Goal: Task Accomplishment & Management: Manage account settings

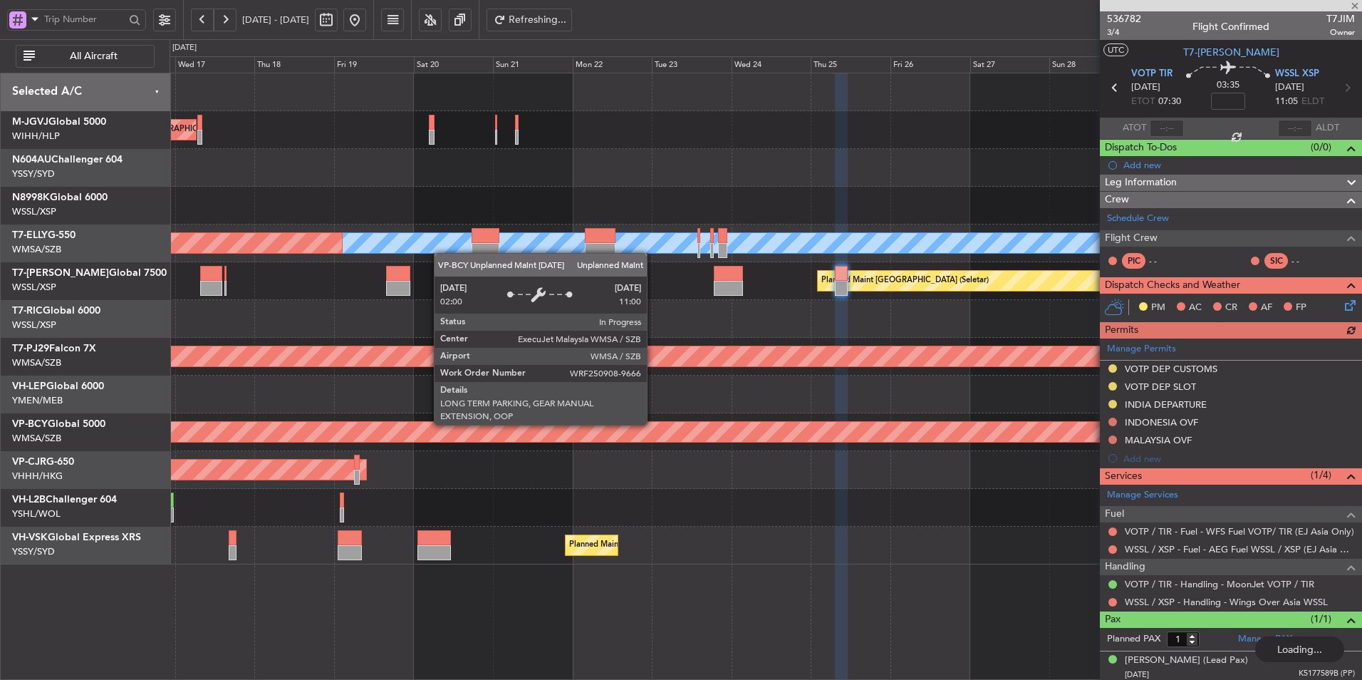
click at [809, 402] on div at bounding box center [766, 394] width 1192 height 38
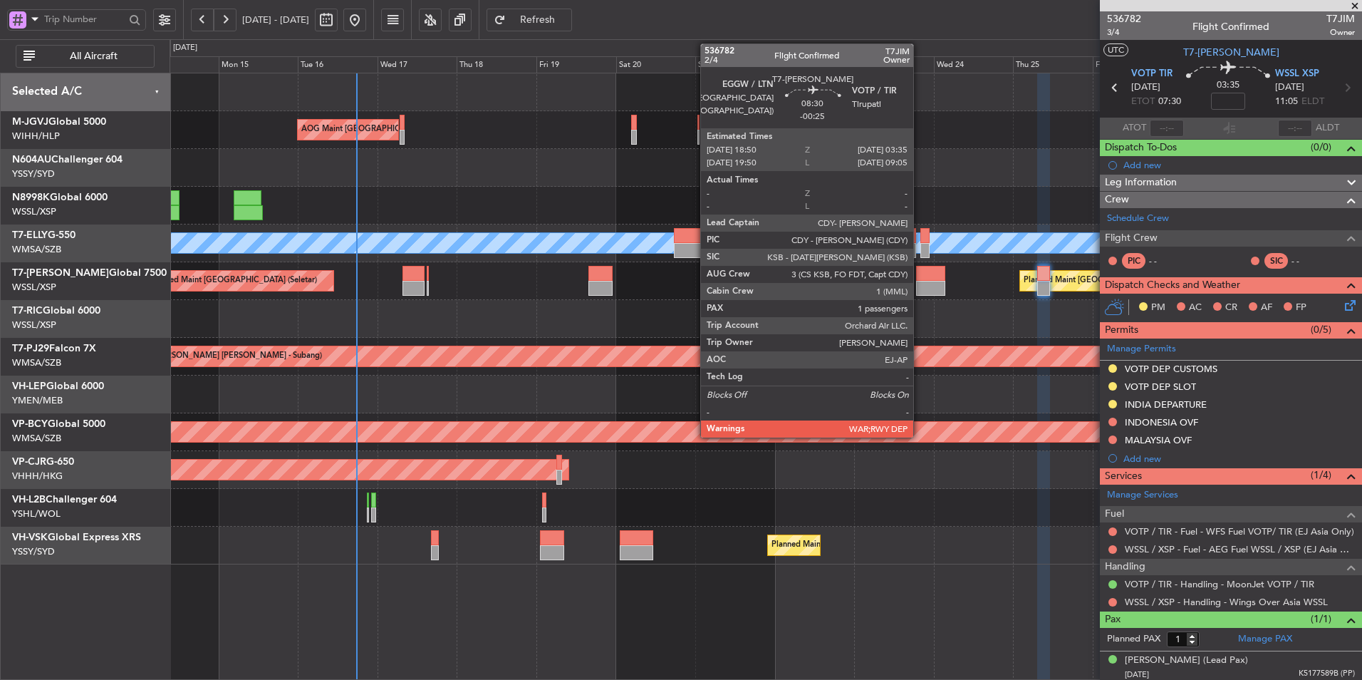
click at [920, 276] on div at bounding box center [930, 273] width 29 height 15
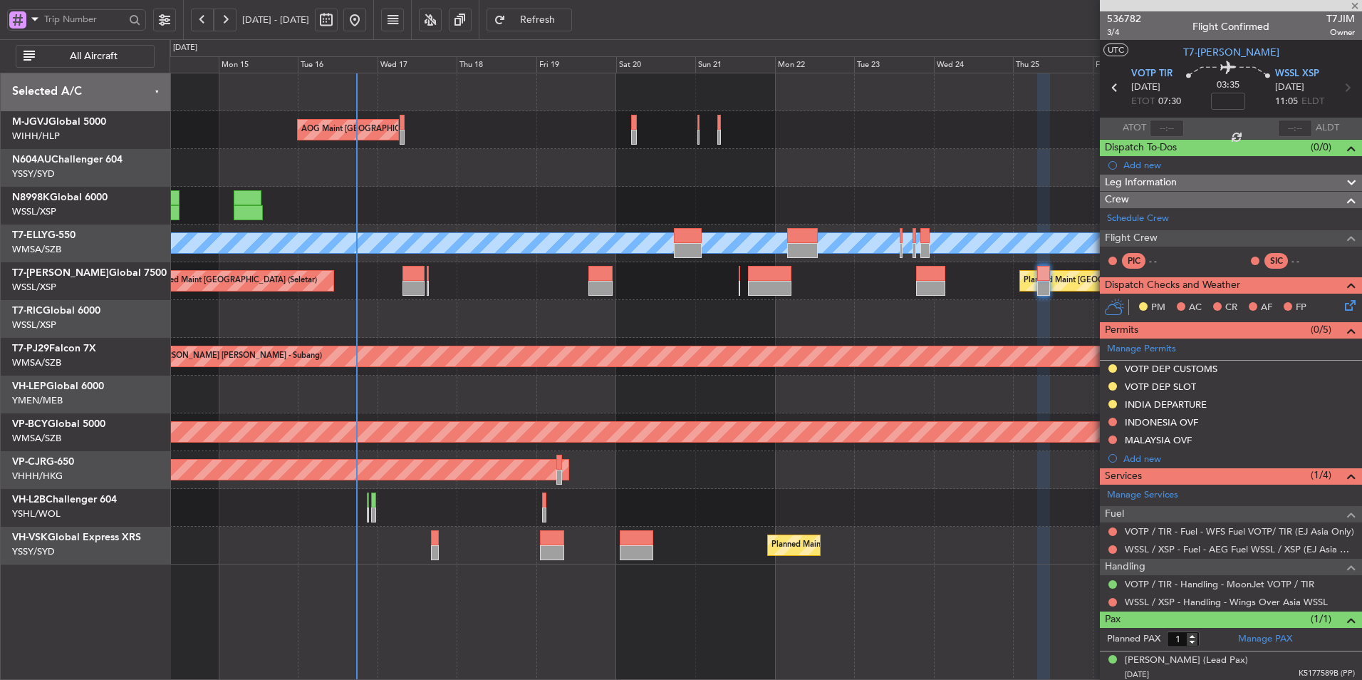
type input "-00:25"
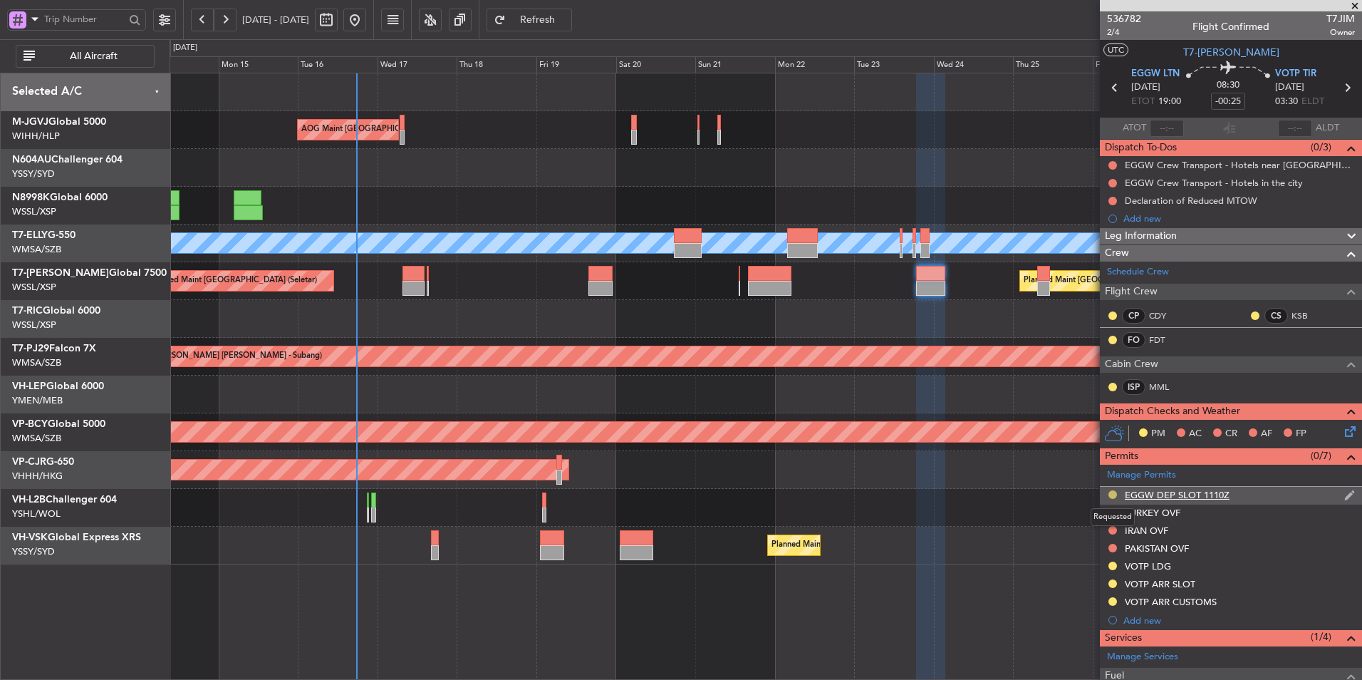
click at [1113, 494] on button at bounding box center [1112, 494] width 9 height 9
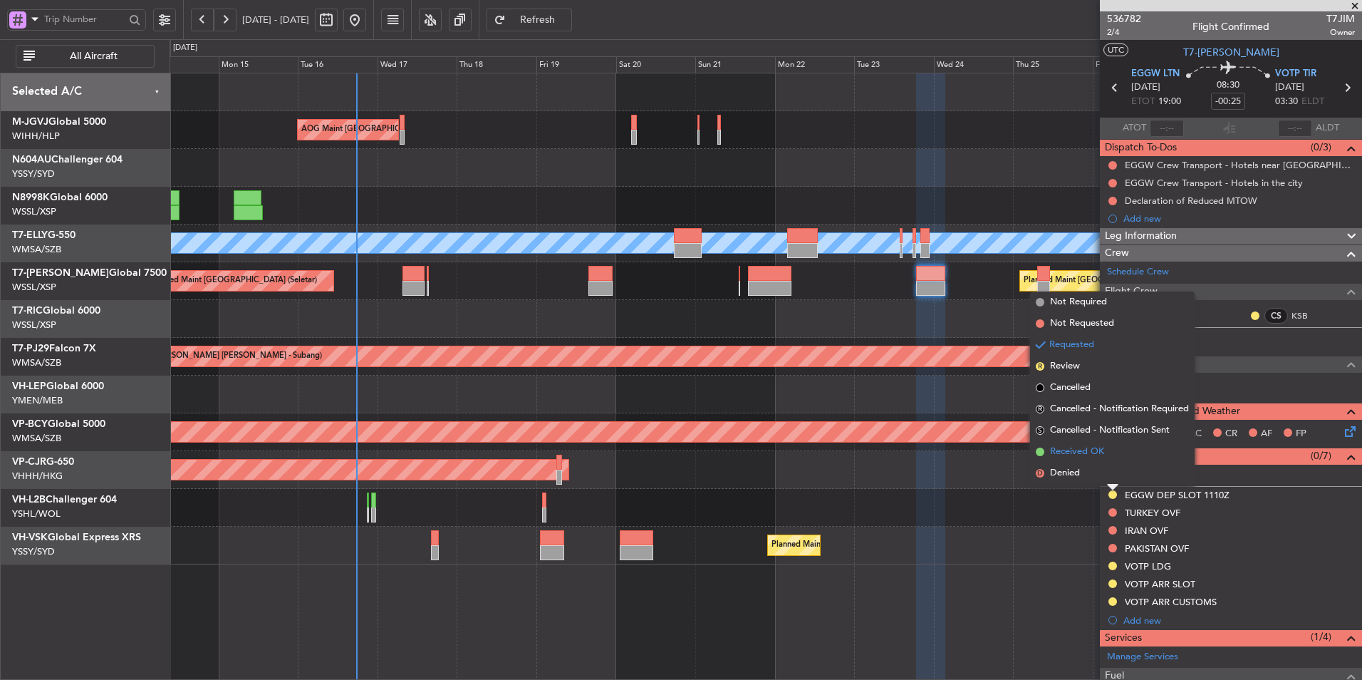
click at [1068, 451] on span "Received OK" at bounding box center [1077, 451] width 54 height 14
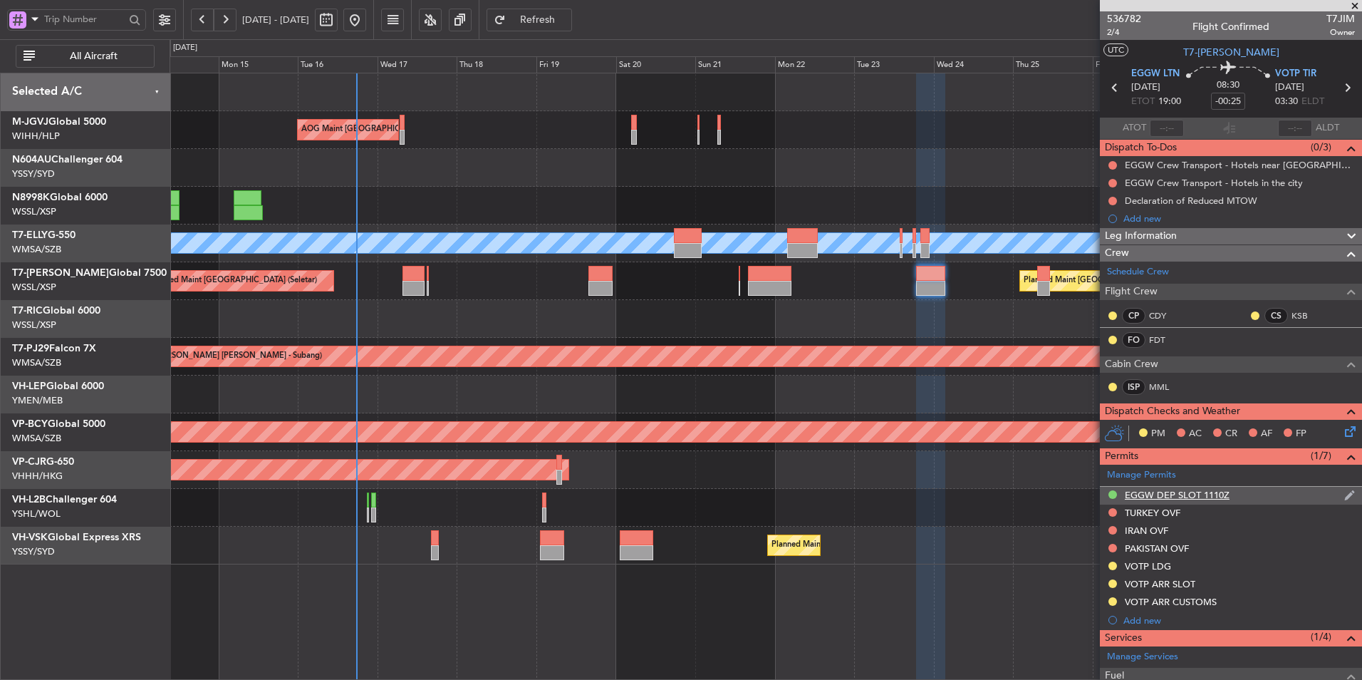
click at [1188, 496] on div "EGGW DEP SLOT 1110Z" at bounding box center [1177, 495] width 105 height 12
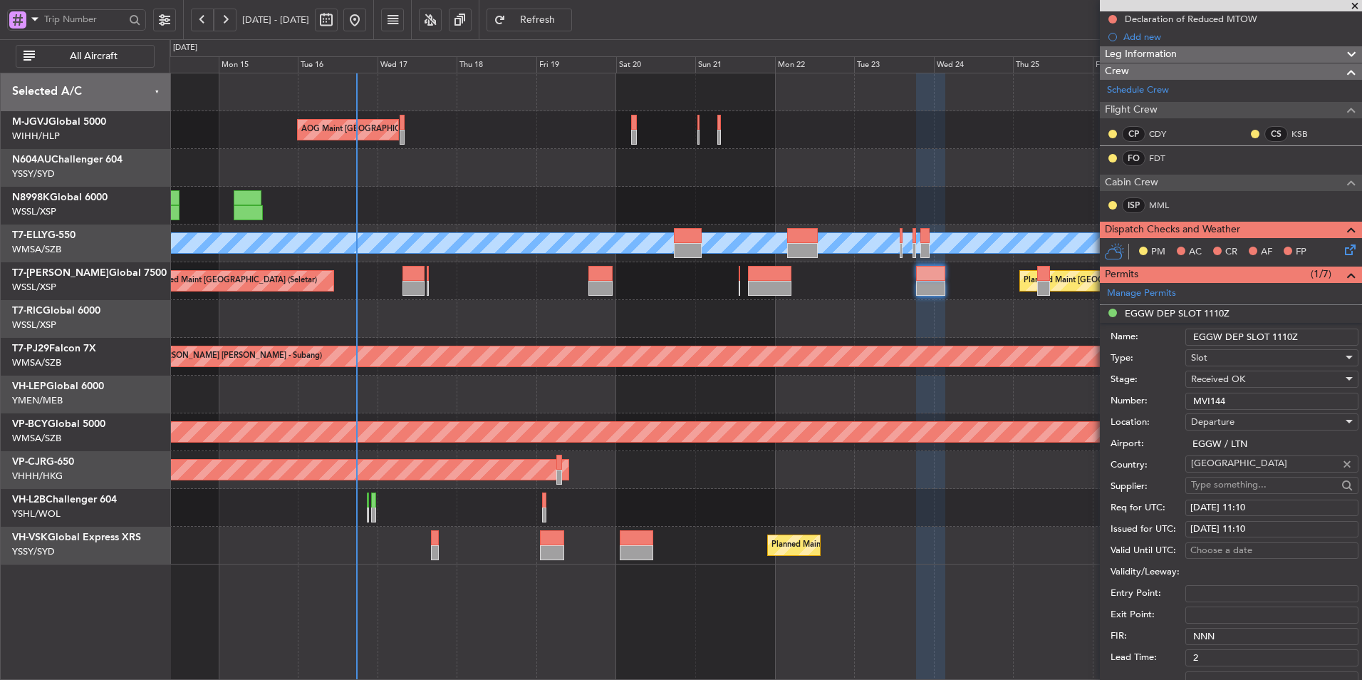
scroll to position [214, 0]
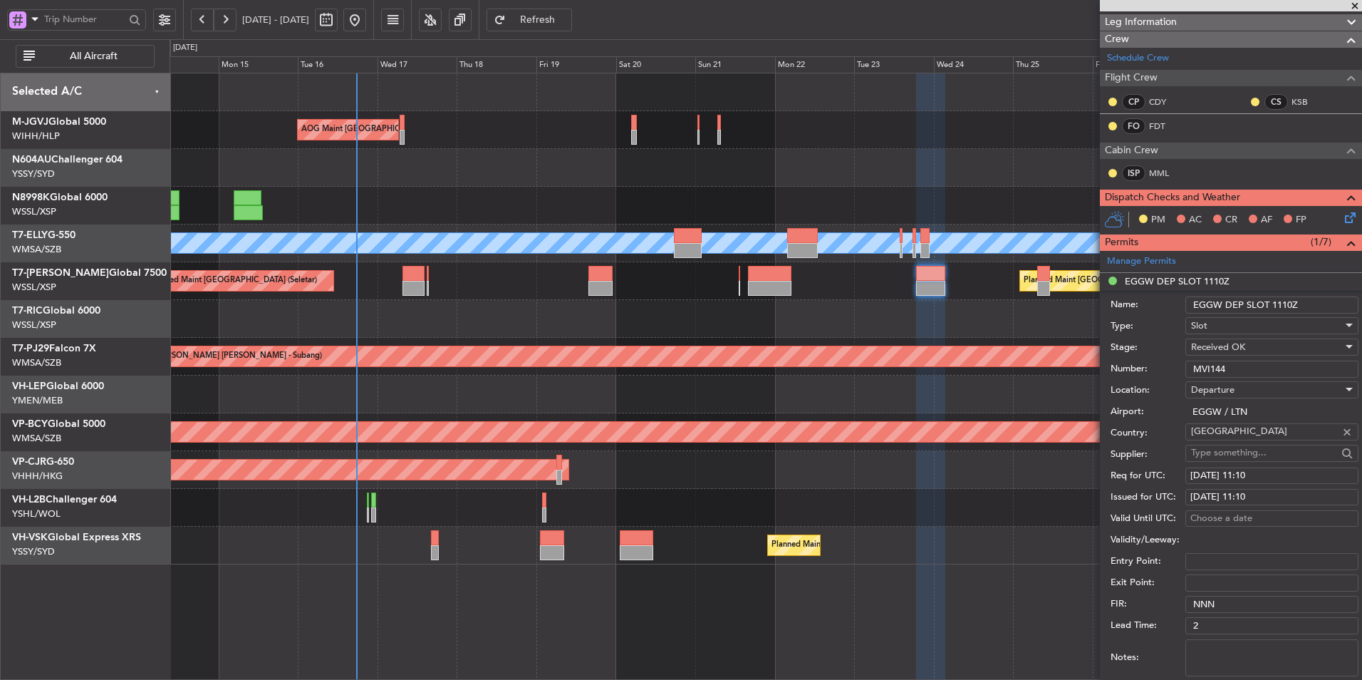
click at [1253, 476] on div "[DATE] 11:10" at bounding box center [1271, 476] width 163 height 14
select select "9"
select select "2025"
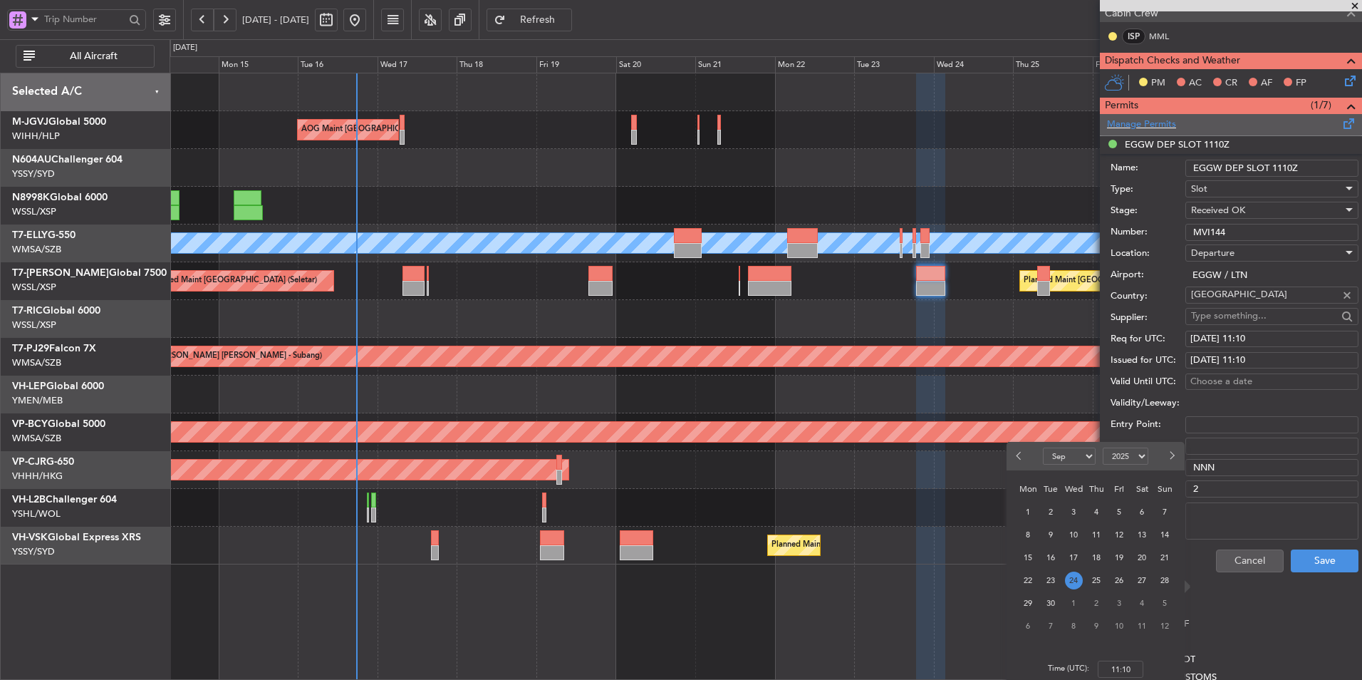
scroll to position [356, 0]
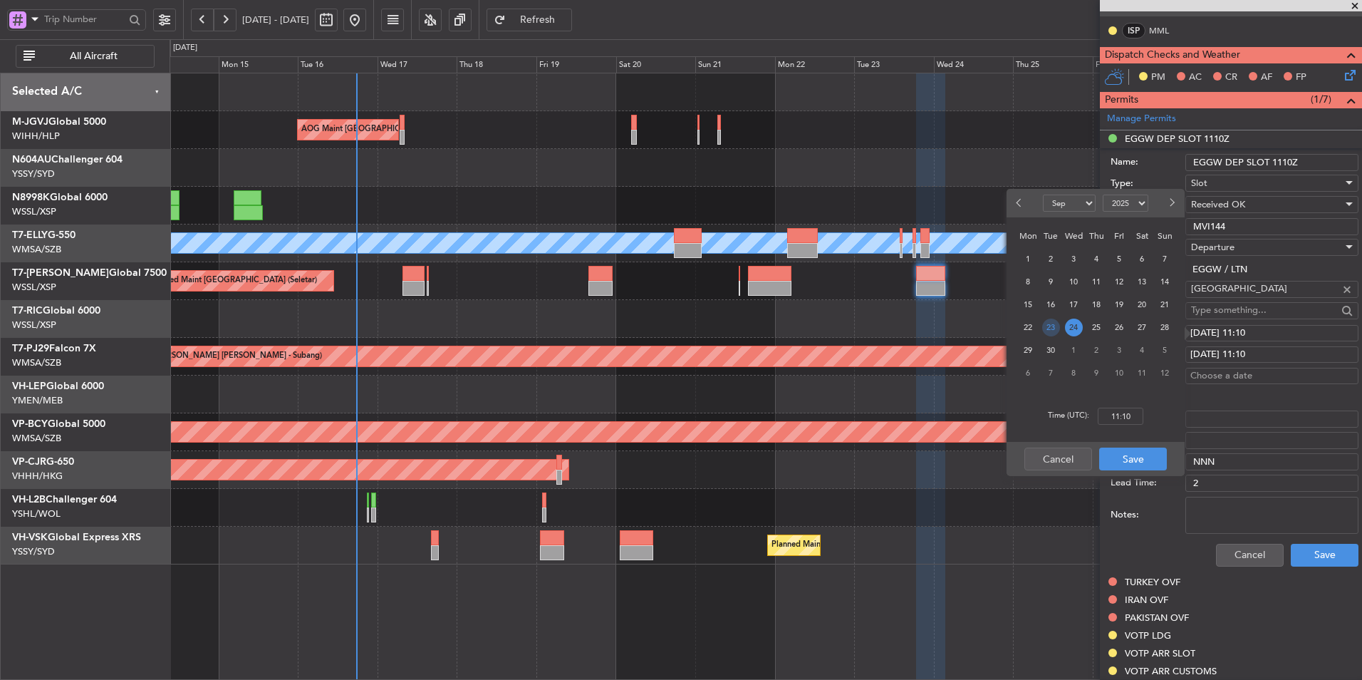
click at [1044, 325] on div "23" at bounding box center [1050, 327] width 23 height 23
click at [1053, 330] on span "23" at bounding box center [1051, 327] width 18 height 18
click at [1138, 418] on input "00:00" at bounding box center [1121, 415] width 46 height 17
type input "19:00"
click at [1122, 452] on button "Save" at bounding box center [1133, 458] width 68 height 23
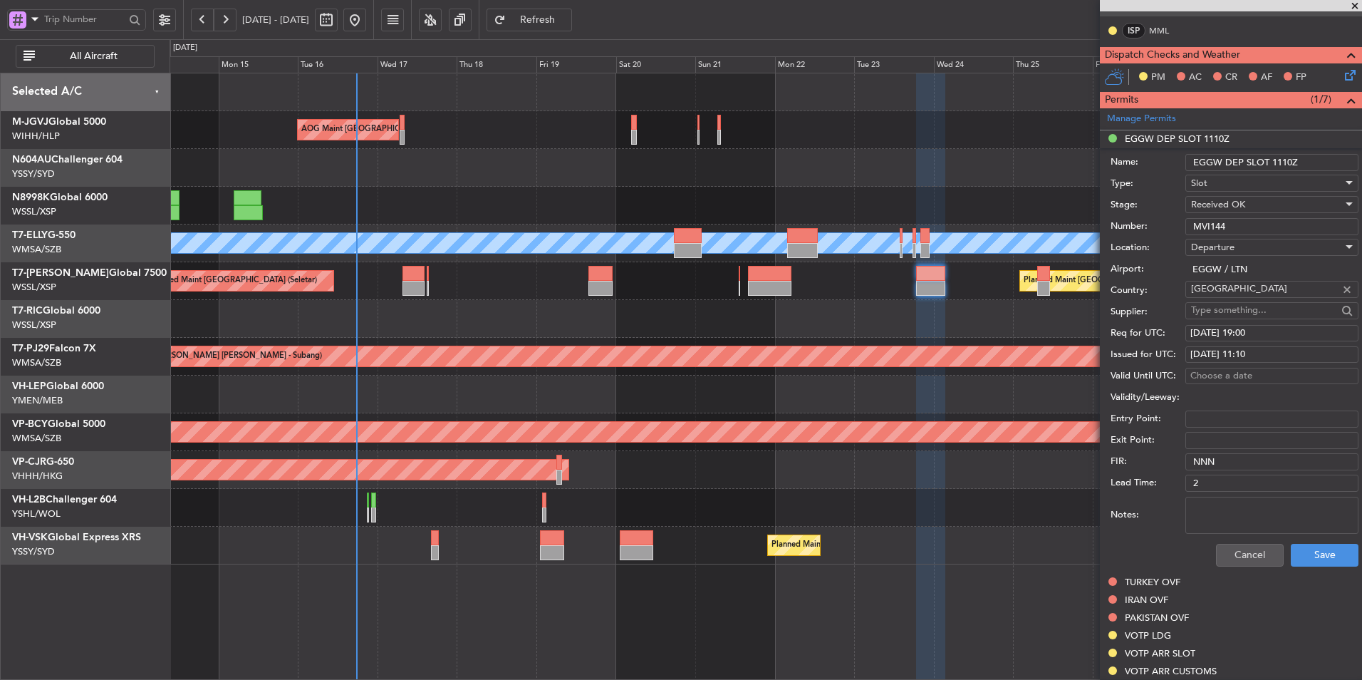
click at [1234, 355] on div "[DATE] 11:10" at bounding box center [1271, 355] width 163 height 14
select select "9"
select select "2025"
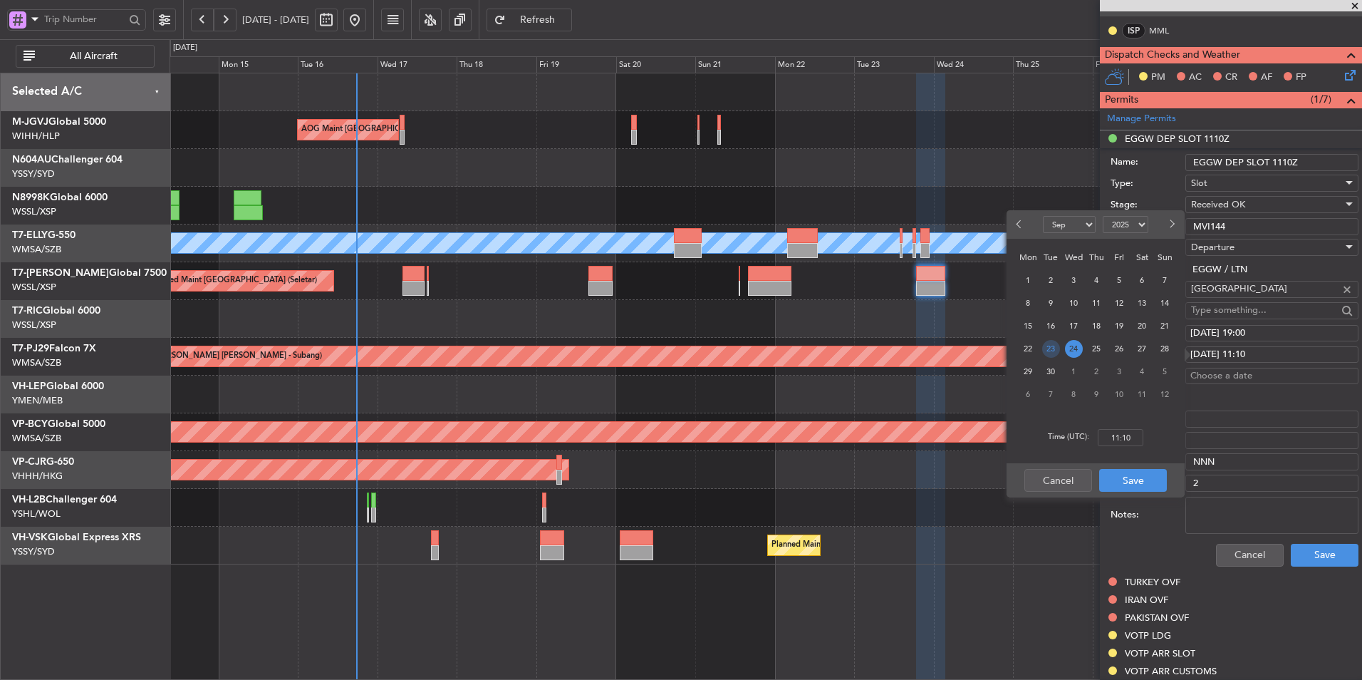
click at [1052, 356] on span "23" at bounding box center [1051, 349] width 18 height 18
click at [1133, 439] on input "00:00" at bounding box center [1121, 437] width 46 height 17
type input "19:00"
click at [1149, 472] on button "Save" at bounding box center [1133, 480] width 68 height 23
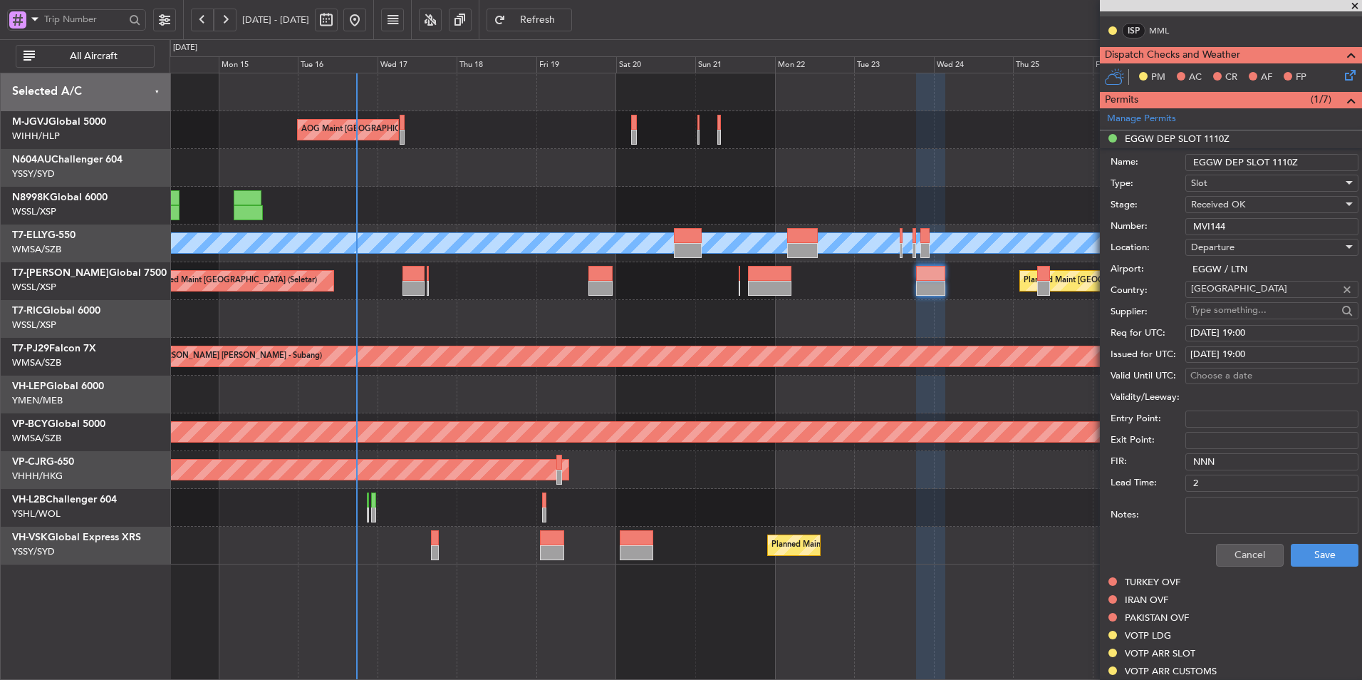
click at [1332, 569] on div "Cancel Save" at bounding box center [1234, 554] width 248 height 37
click at [1322, 563] on button "Save" at bounding box center [1325, 554] width 68 height 23
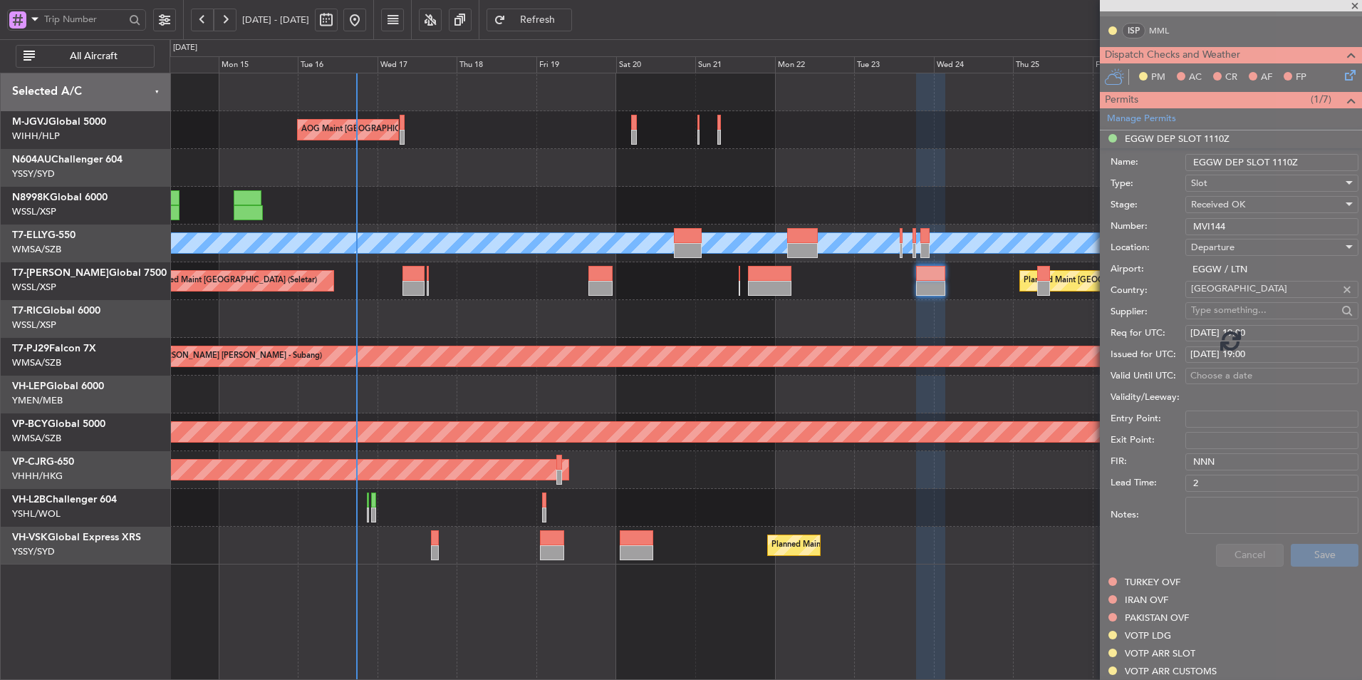
scroll to position [165, 0]
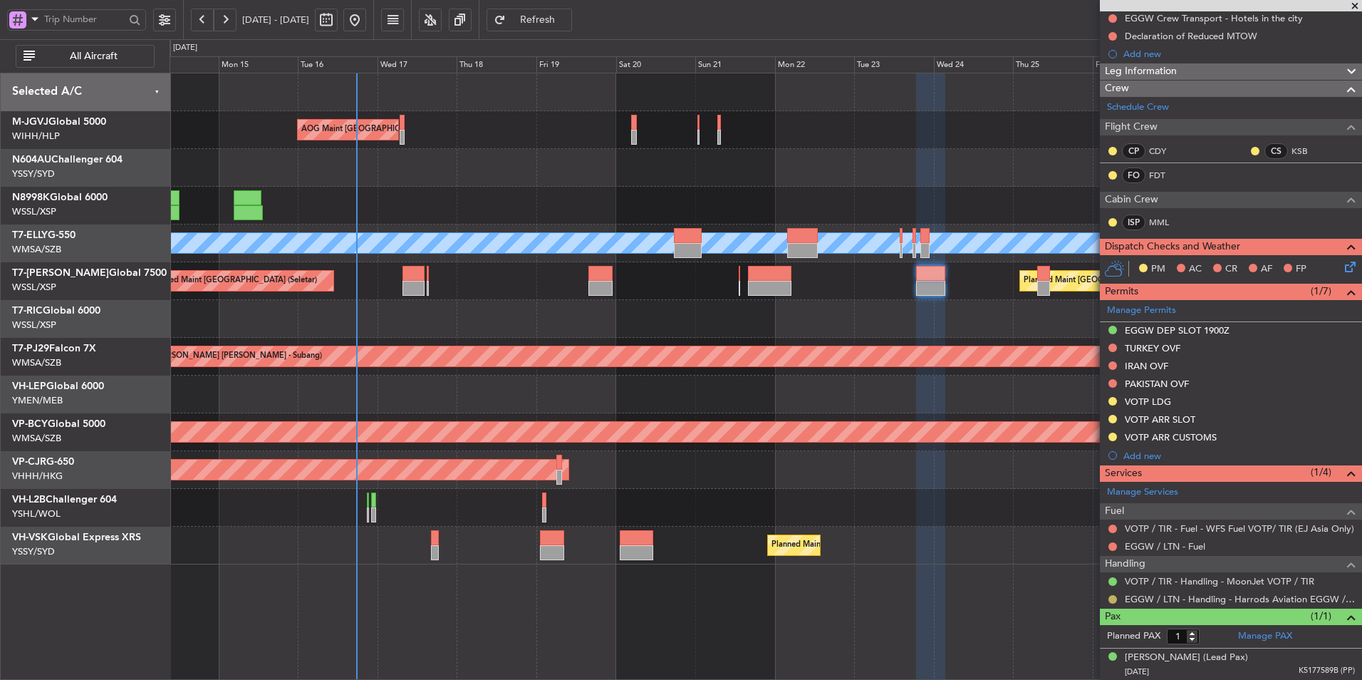
click at [1110, 599] on button at bounding box center [1112, 599] width 9 height 9
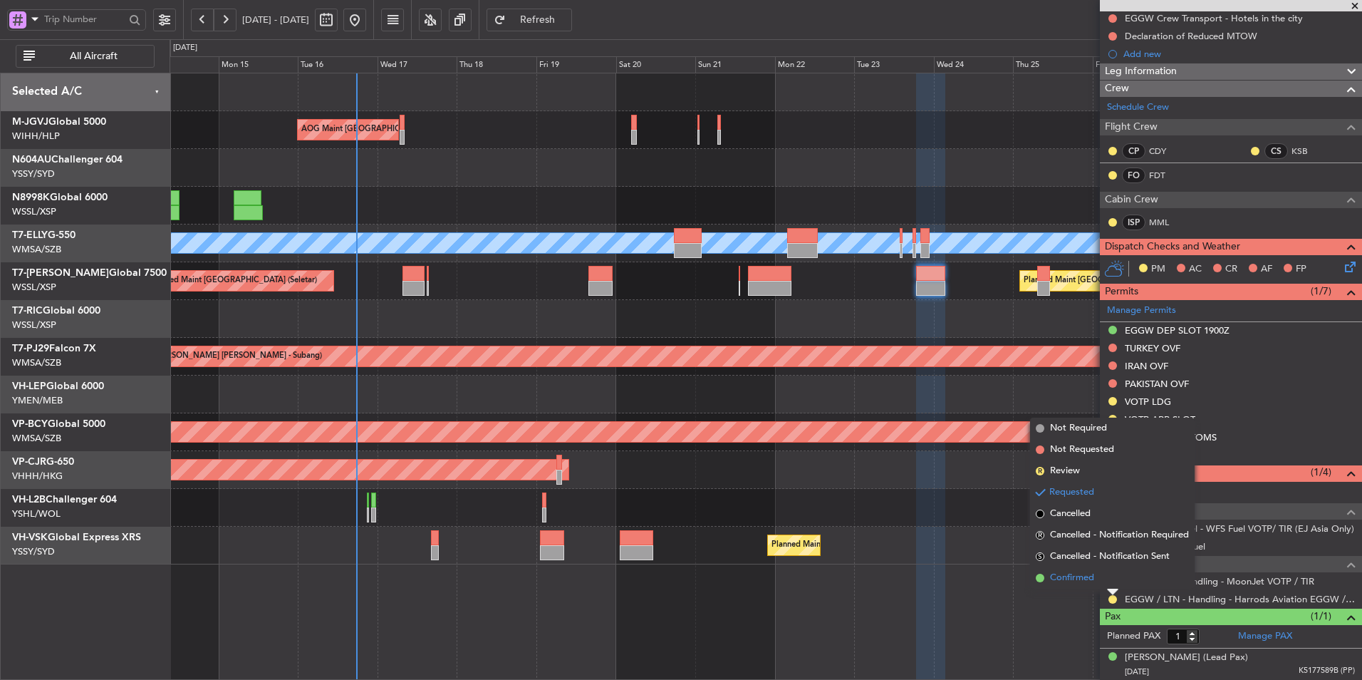
click at [1060, 576] on span "Confirmed" at bounding box center [1072, 578] width 44 height 14
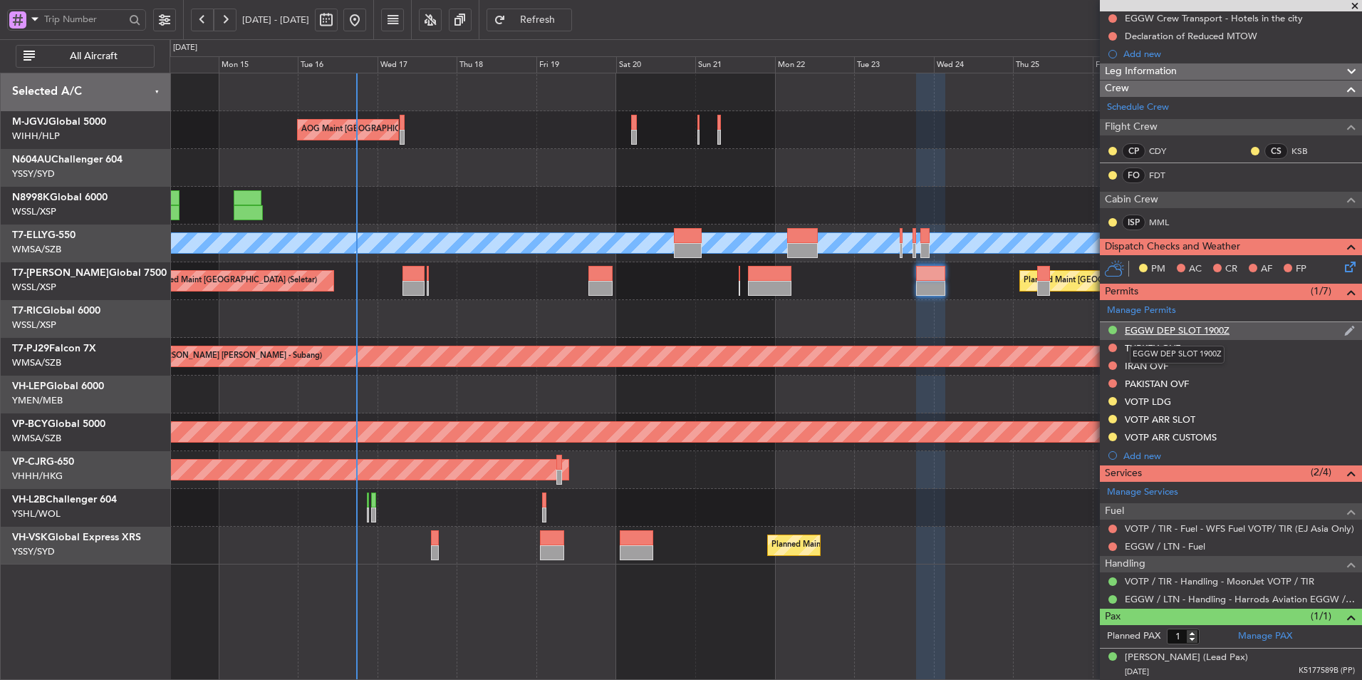
scroll to position [0, 0]
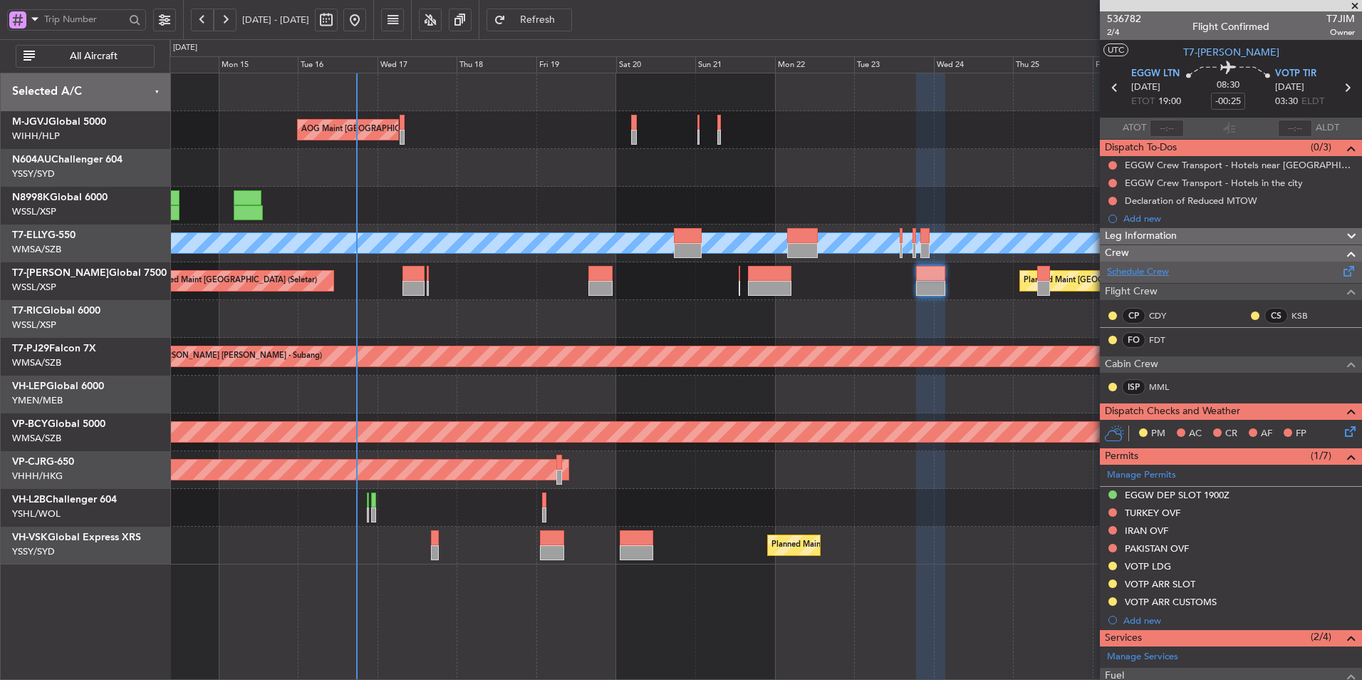
click at [1159, 273] on link "Schedule Crew" at bounding box center [1138, 272] width 62 height 14
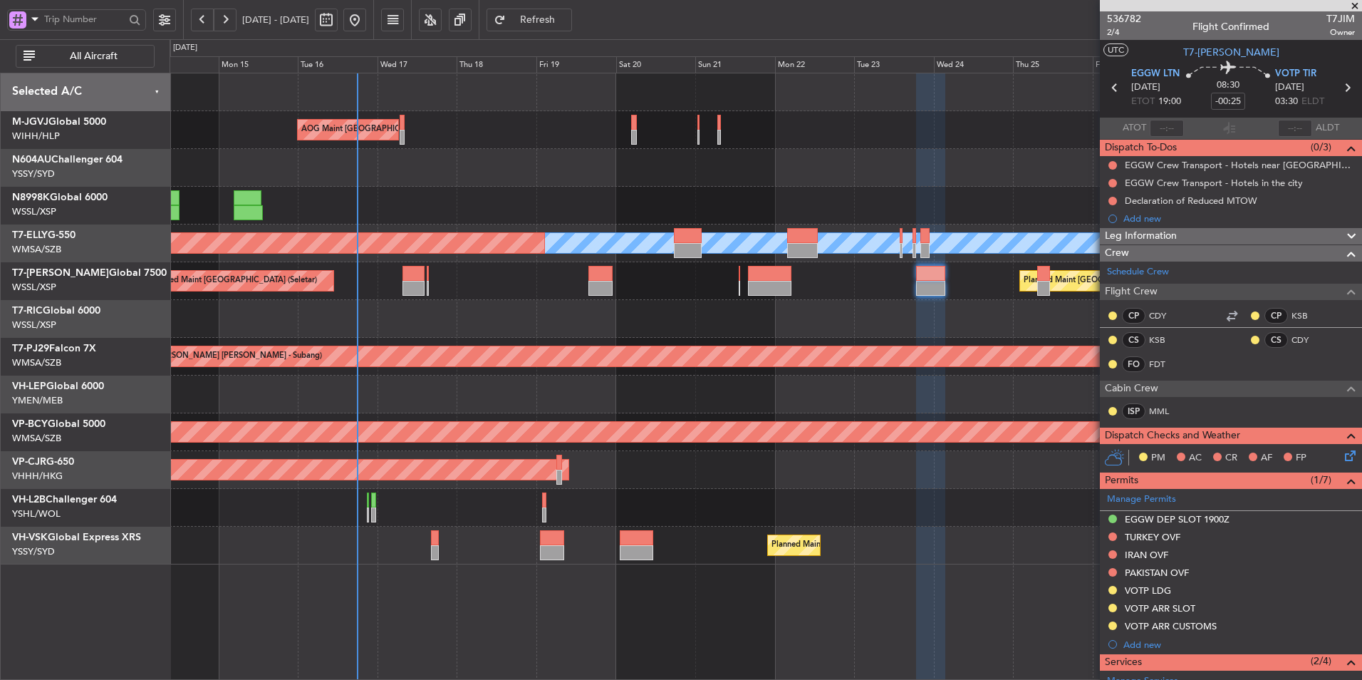
click at [567, 17] on span "Refresh" at bounding box center [538, 20] width 58 height 10
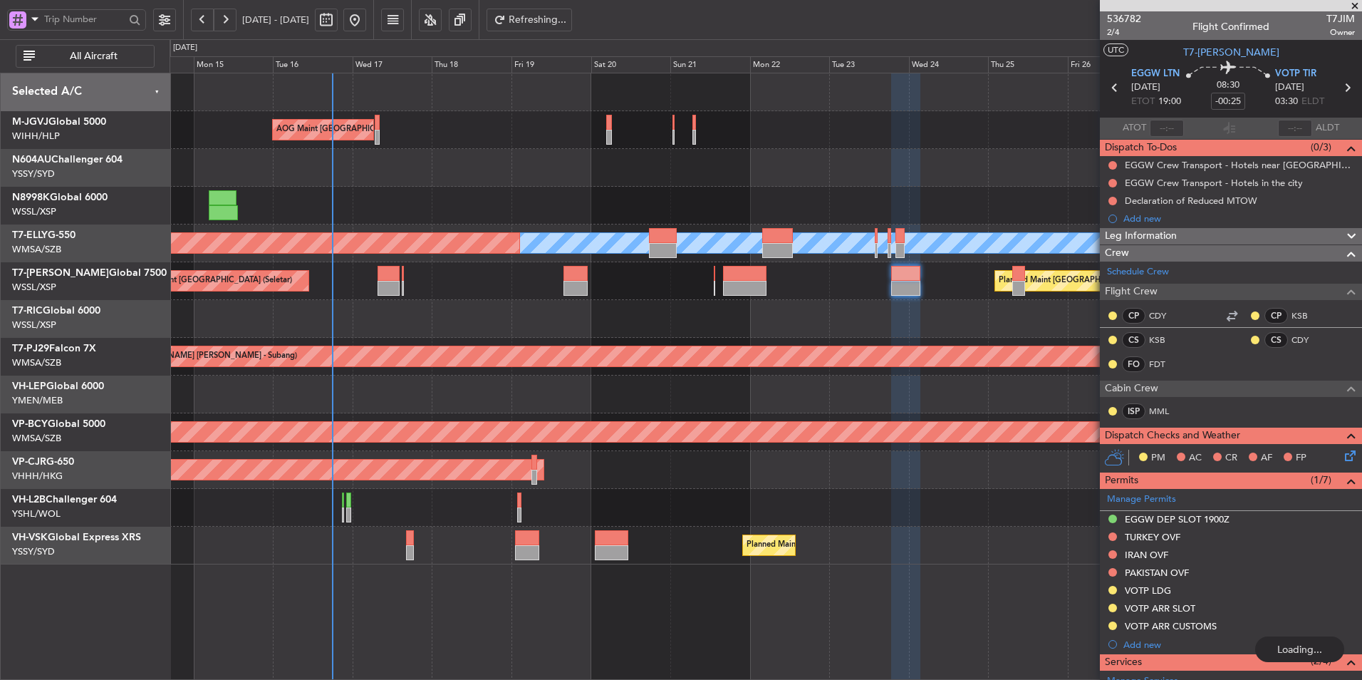
click at [655, 333] on div "AOG Maint [GEOGRAPHIC_DATA] (Halim Intl) Planned Maint [GEOGRAPHIC_DATA] (Selet…" at bounding box center [766, 318] width 1192 height 491
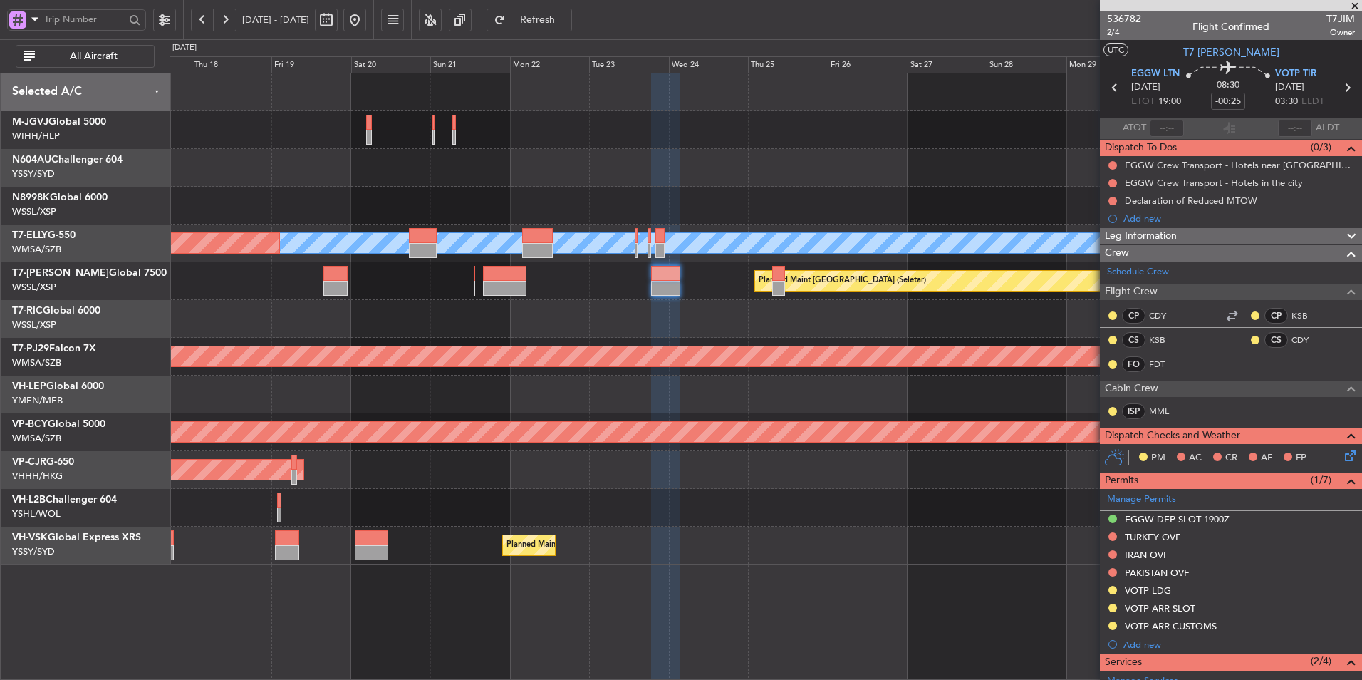
click at [764, 470] on div "Planned Maint [GEOGRAPHIC_DATA] ([GEOGRAPHIC_DATA] Intl)" at bounding box center [766, 470] width 1192 height 38
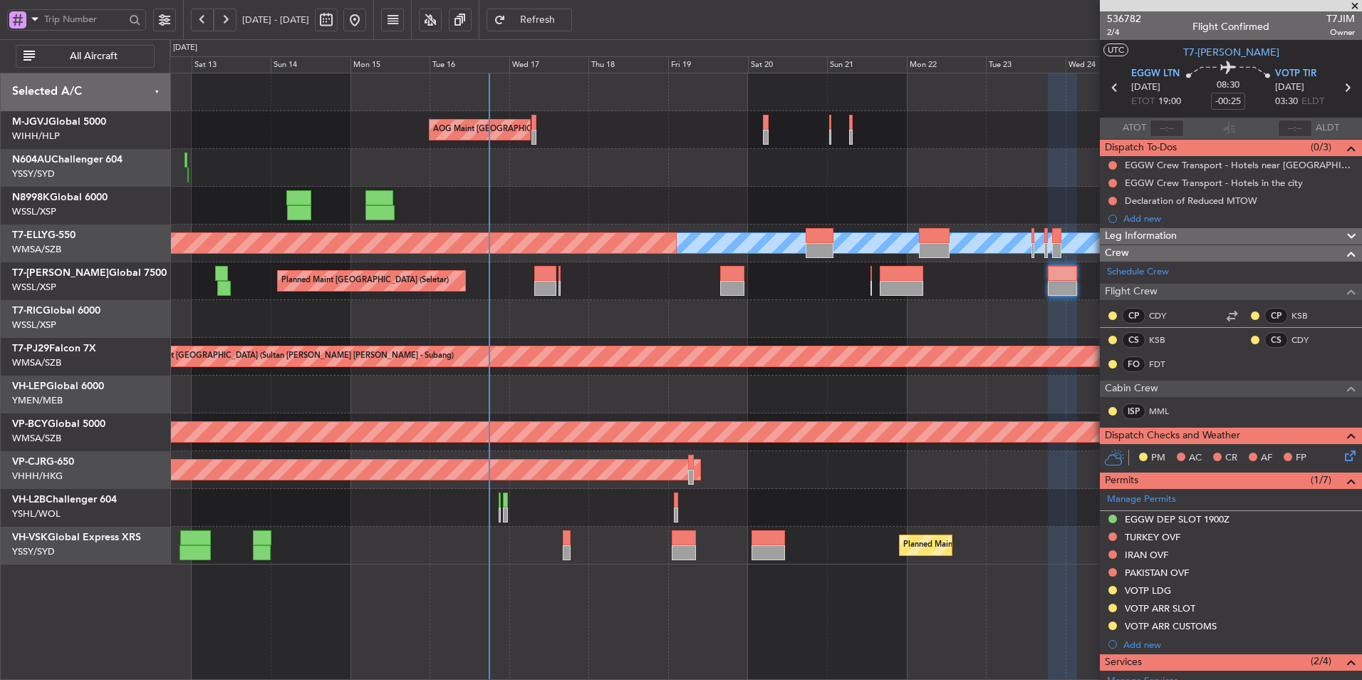
click at [457, 569] on div "AOG Maint [GEOGRAPHIC_DATA] (Halim Intl) Planned Maint [GEOGRAPHIC_DATA] (Selet…" at bounding box center [766, 376] width 1192 height 607
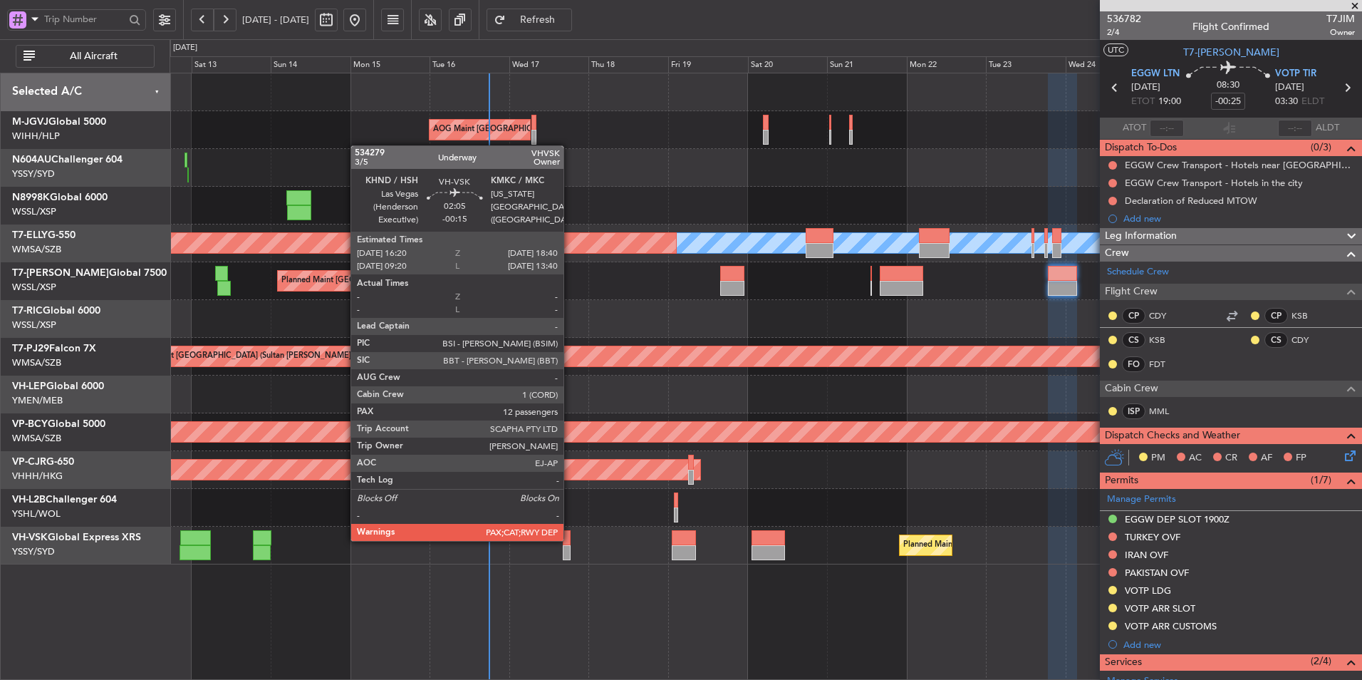
click at [570, 539] on div at bounding box center [567, 537] width 8 height 15
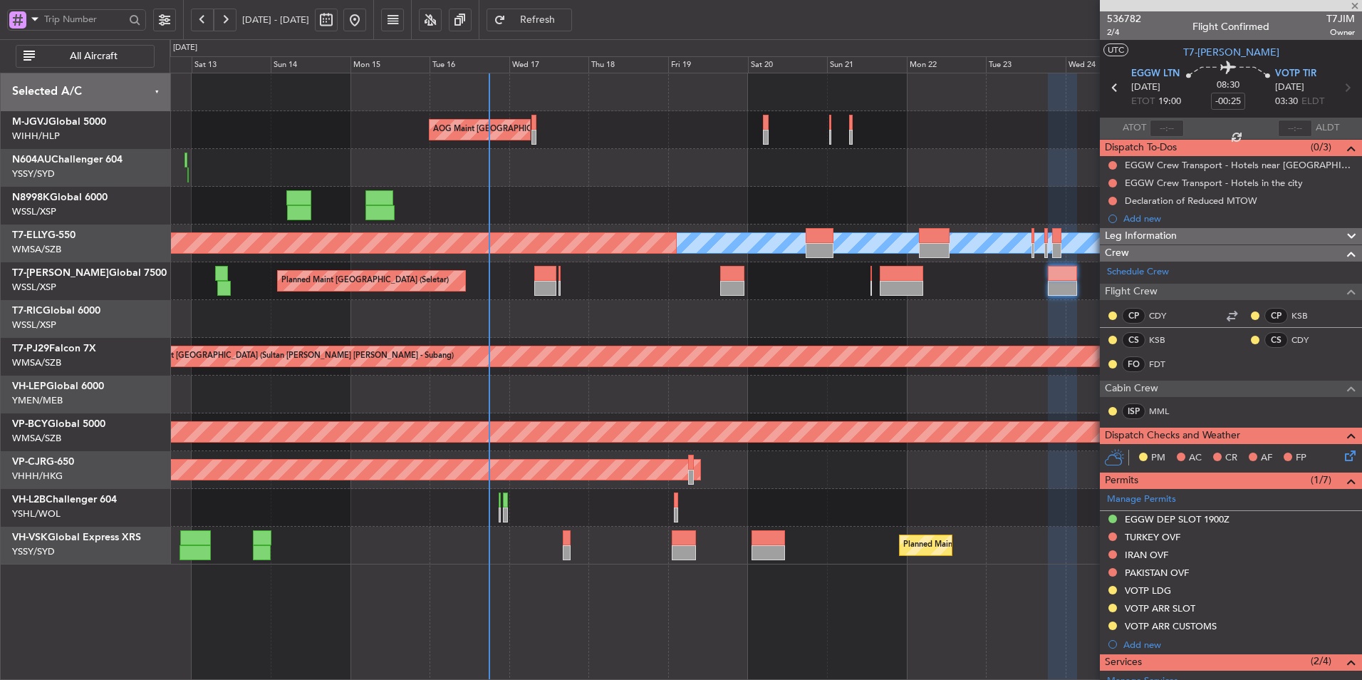
type input "-00:15"
type input "12"
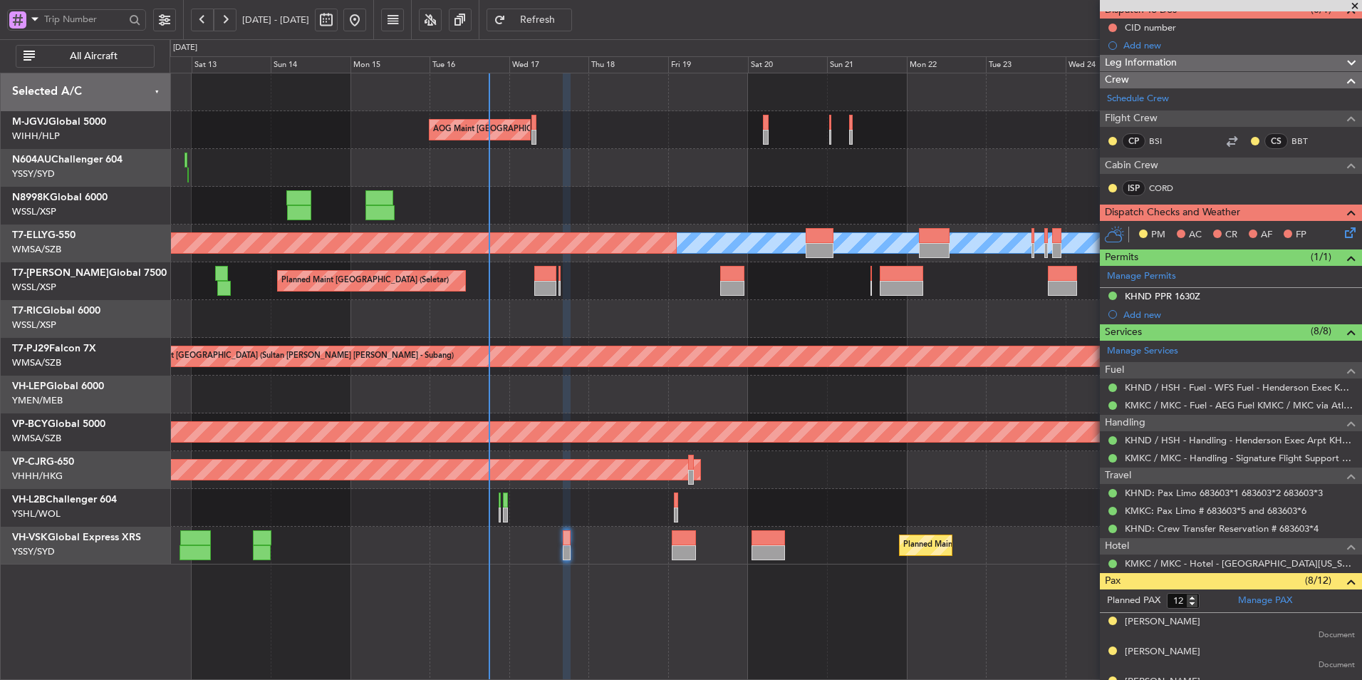
scroll to position [142, 0]
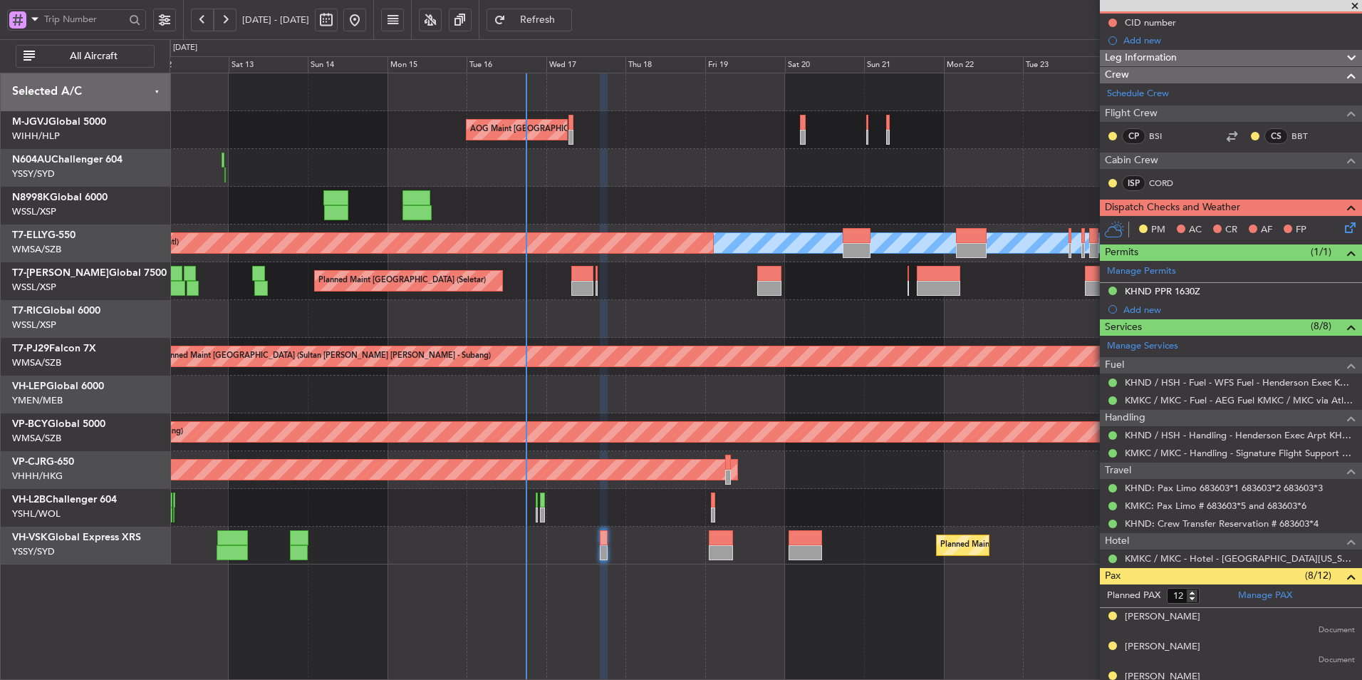
click at [571, 312] on div at bounding box center [766, 319] width 1192 height 38
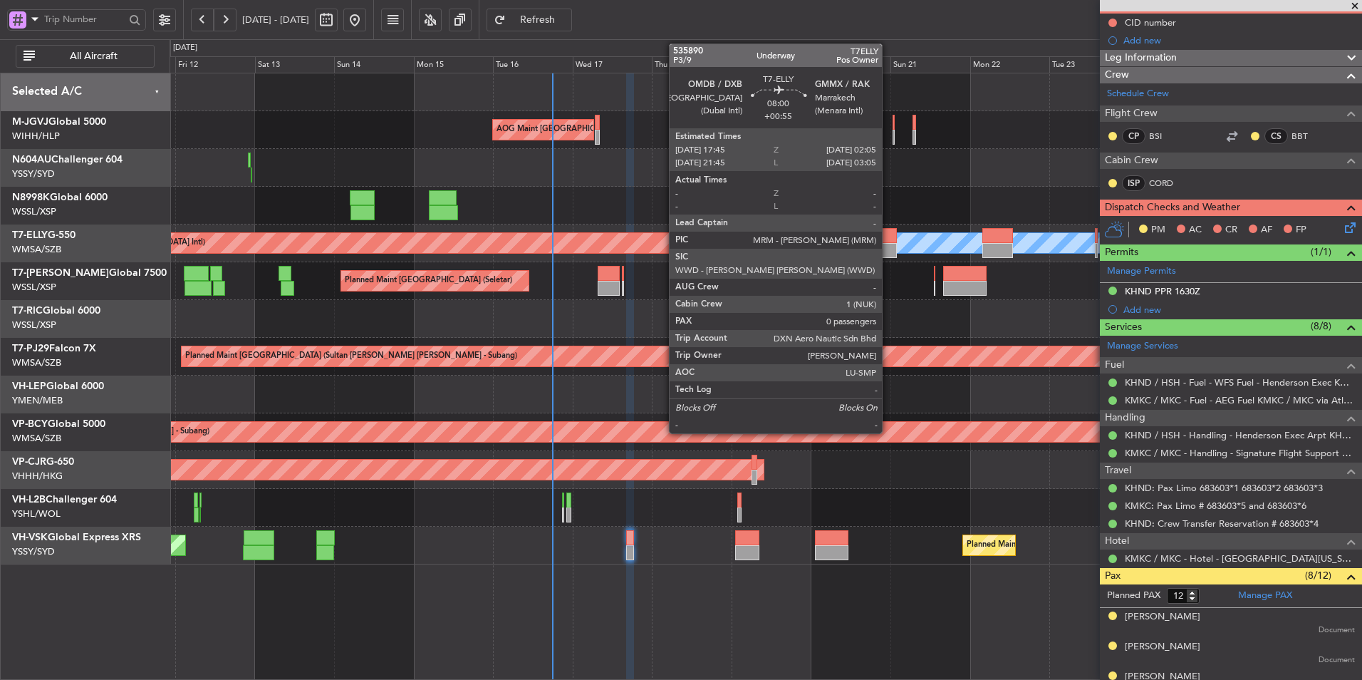
click at [888, 244] on div at bounding box center [883, 250] width 28 height 15
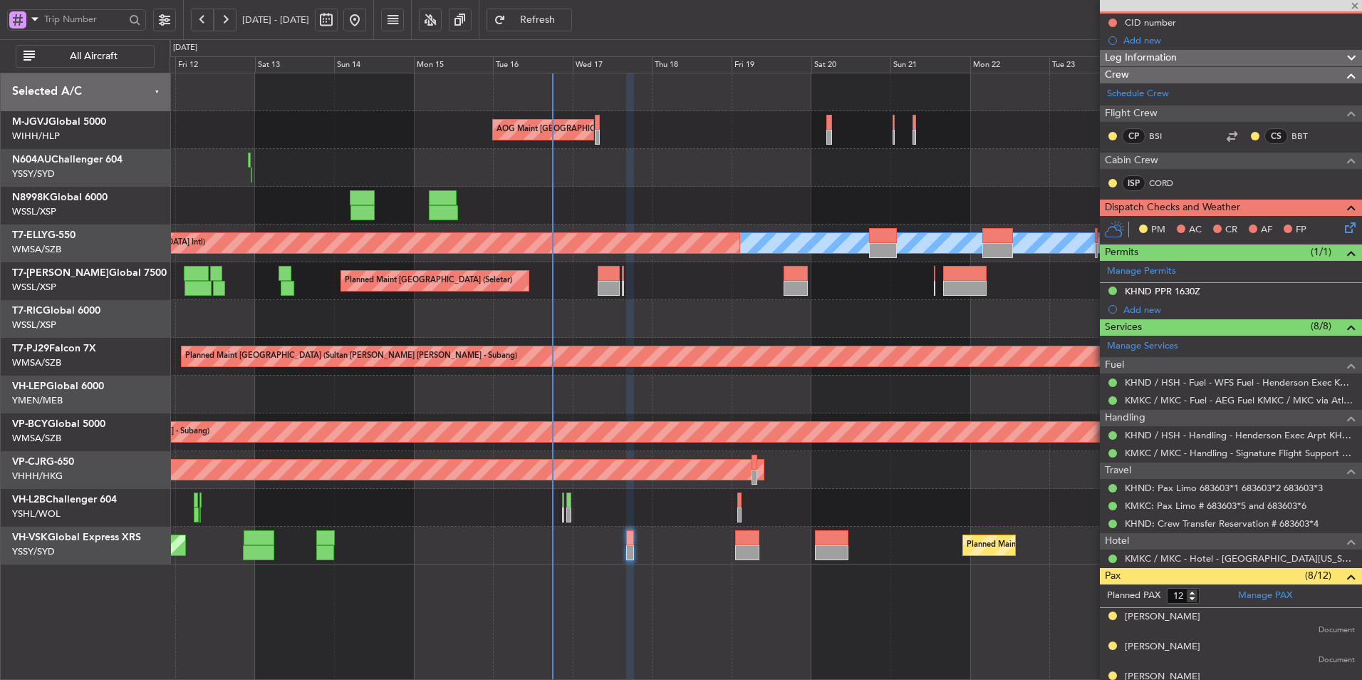
type input "+00:55"
type input "0"
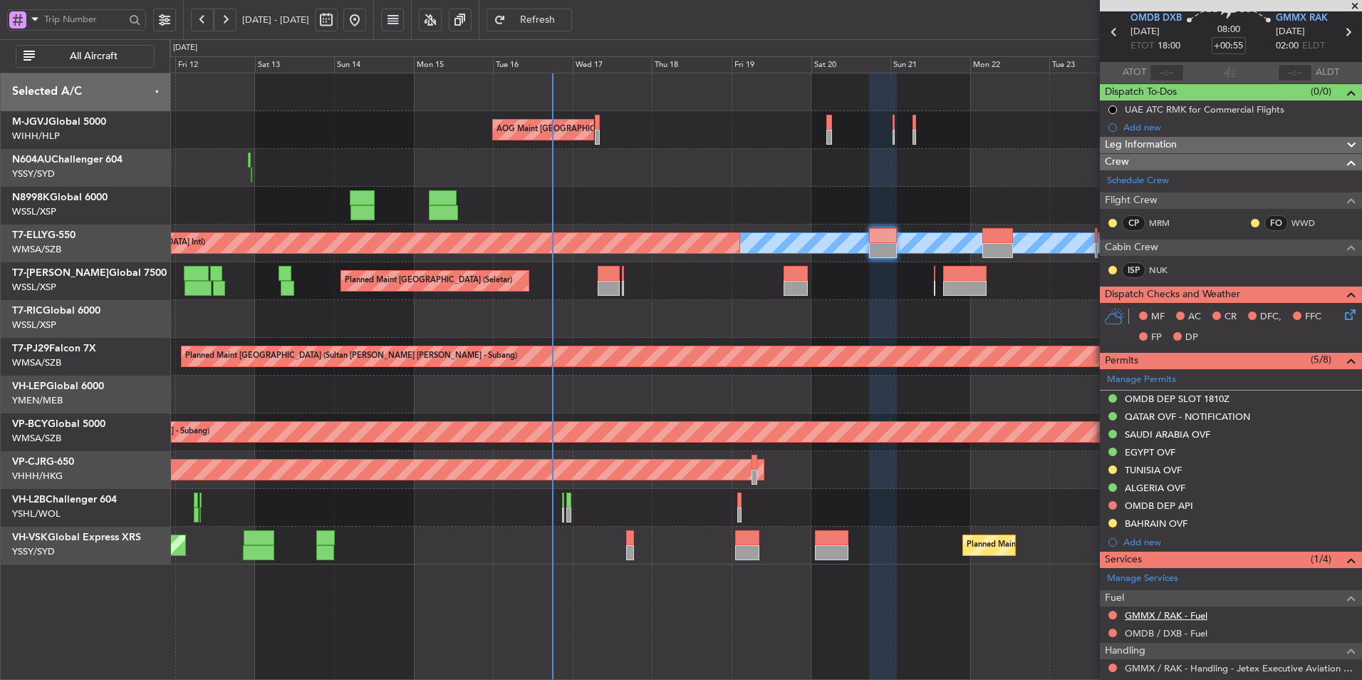
scroll to position [110, 0]
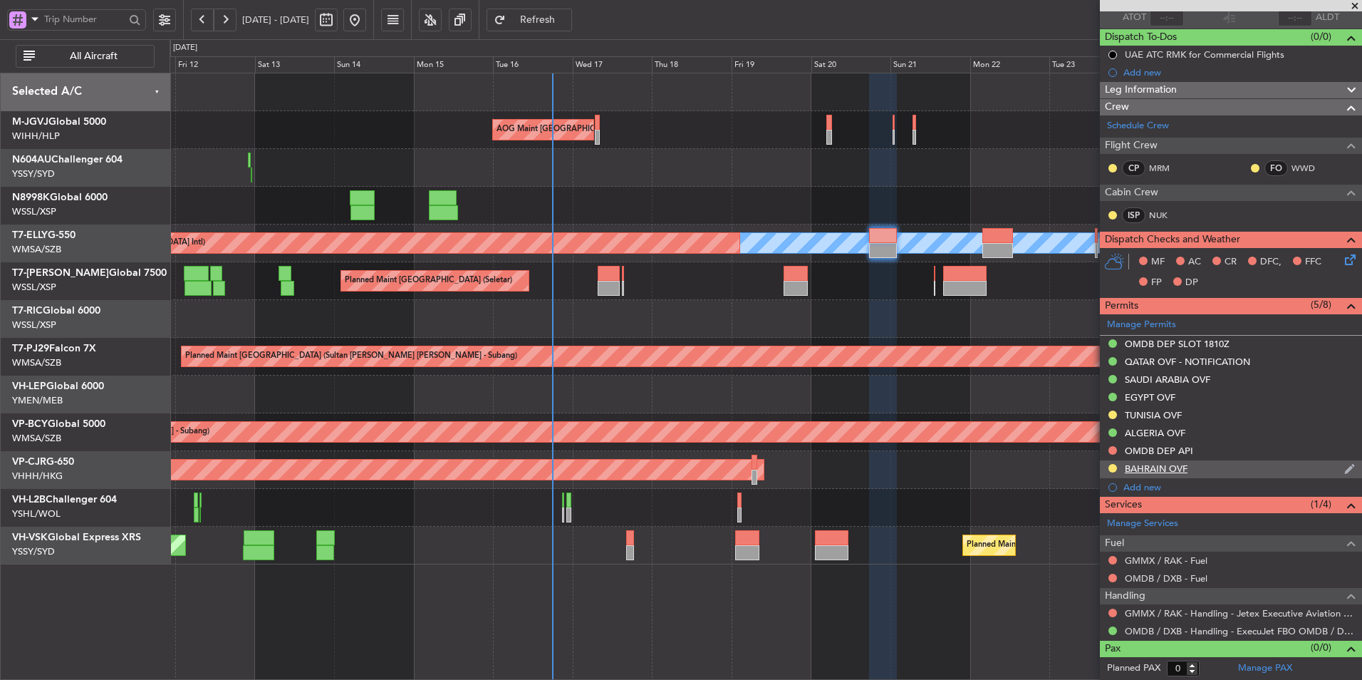
click at [1170, 464] on div "BAHRAIN OVF" at bounding box center [1156, 468] width 63 height 12
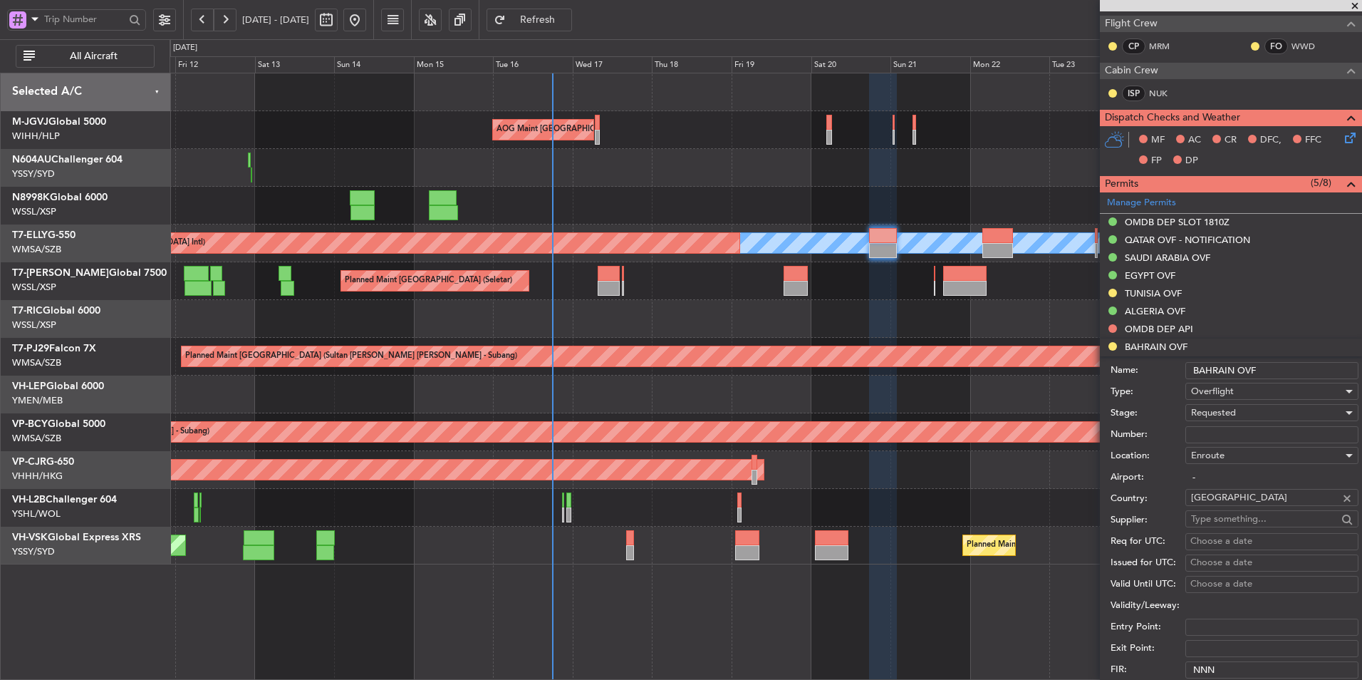
scroll to position [324, 0]
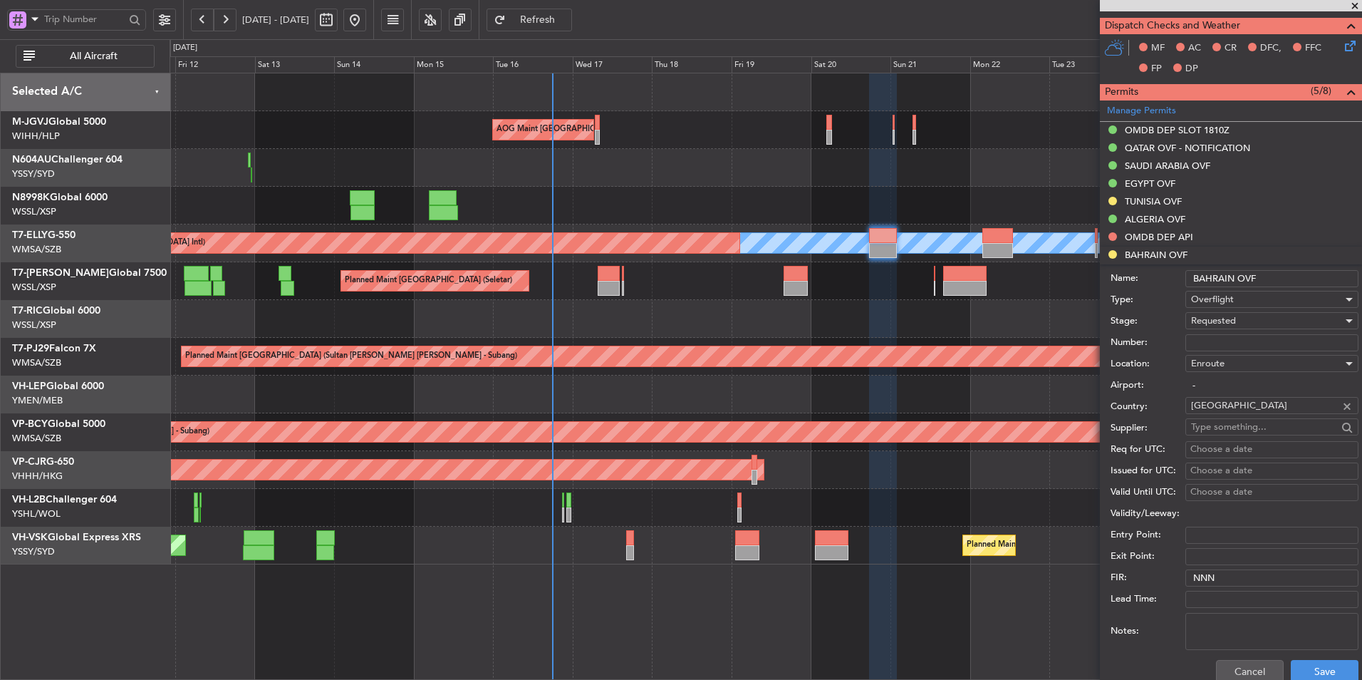
click at [1237, 340] on input "Number:" at bounding box center [1271, 342] width 173 height 17
paste input "AT/P/25-09/ON/000838"
type input "AT/P/25-09/ON/000838"
click at [1228, 323] on span "Requested" at bounding box center [1213, 320] width 45 height 13
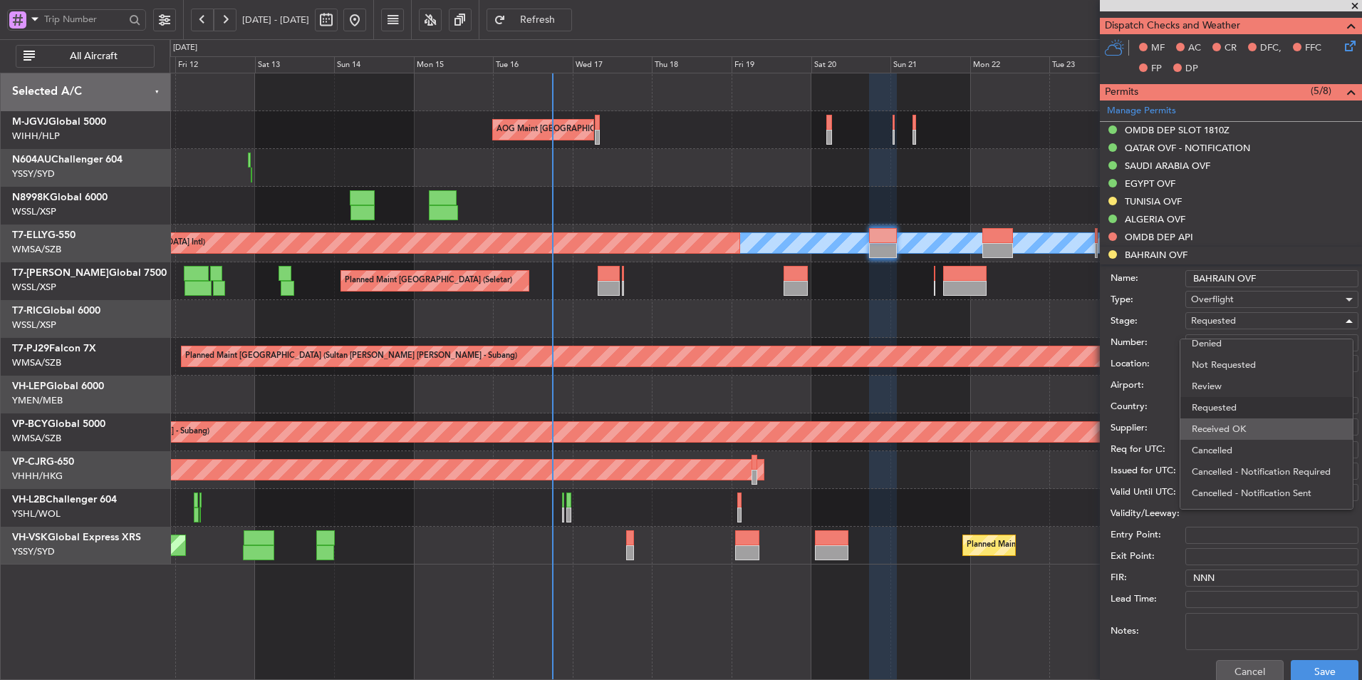
click at [1229, 430] on span "Received OK" at bounding box center [1267, 428] width 150 height 21
click at [1220, 442] on div "Choose a date" at bounding box center [1271, 449] width 163 height 14
select select "9"
select select "2025"
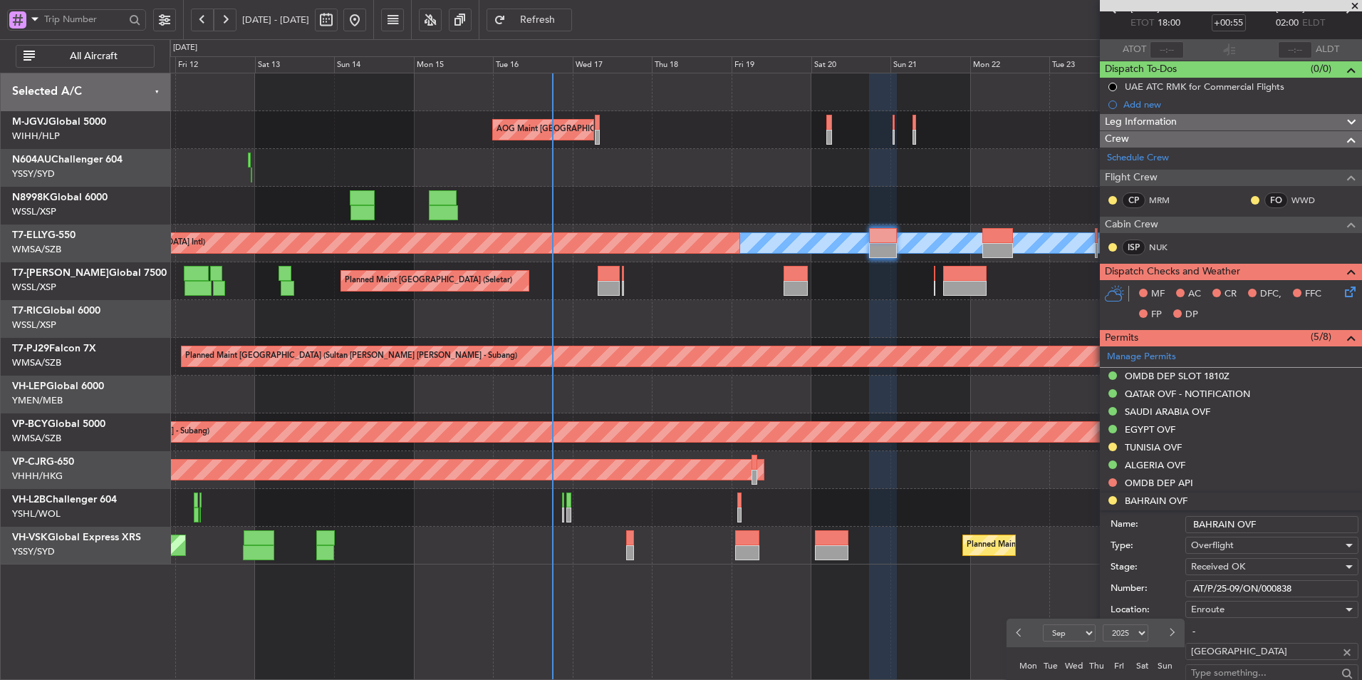
scroll to position [214, 0]
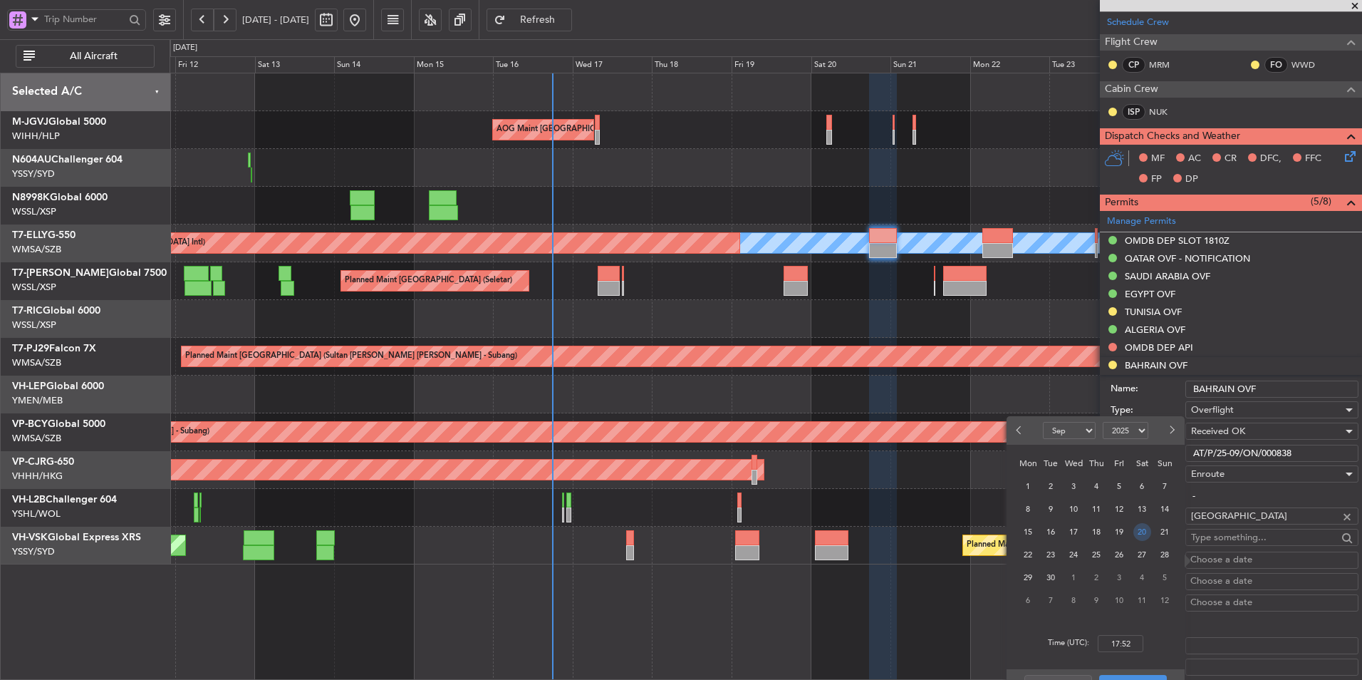
click at [1145, 536] on span "20" at bounding box center [1142, 532] width 18 height 18
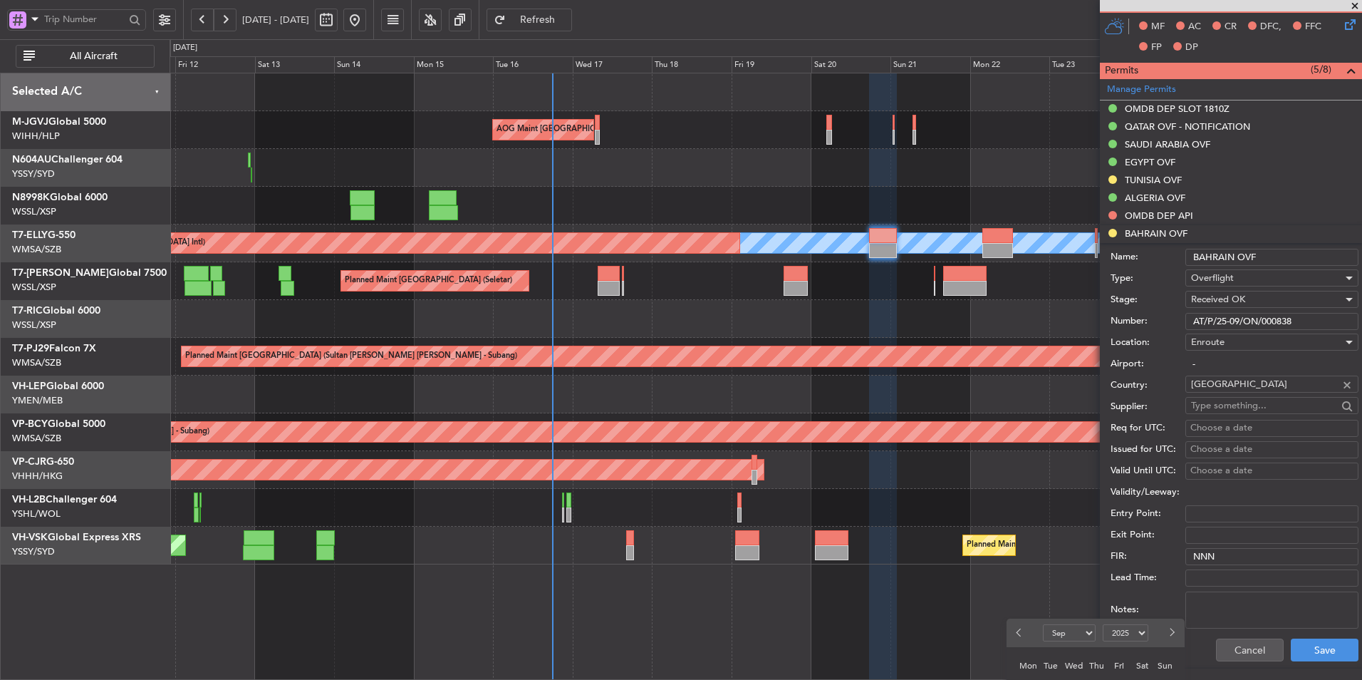
scroll to position [356, 0]
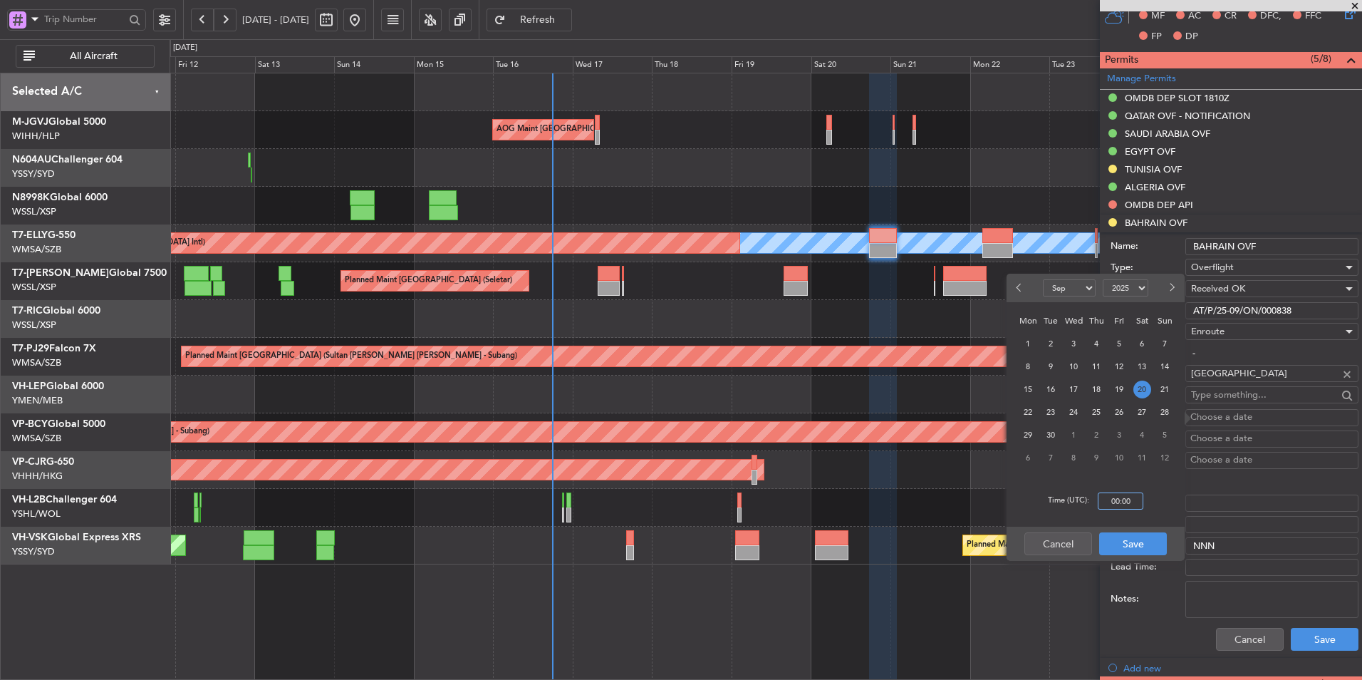
click at [1138, 502] on input "00:00" at bounding box center [1121, 500] width 46 height 17
type input "18:00"
click at [1150, 548] on button "Save" at bounding box center [1133, 543] width 68 height 23
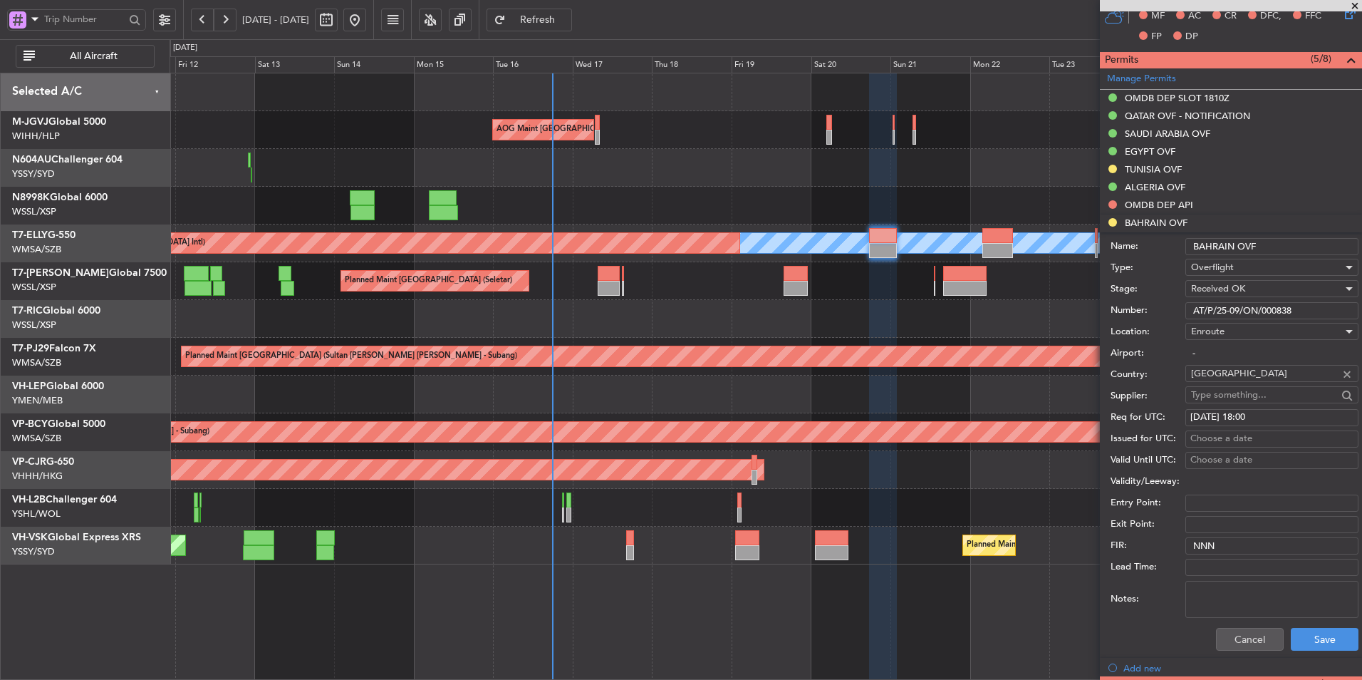
click at [1219, 439] on div "Choose a date" at bounding box center [1271, 439] width 163 height 14
select select "9"
select select "2025"
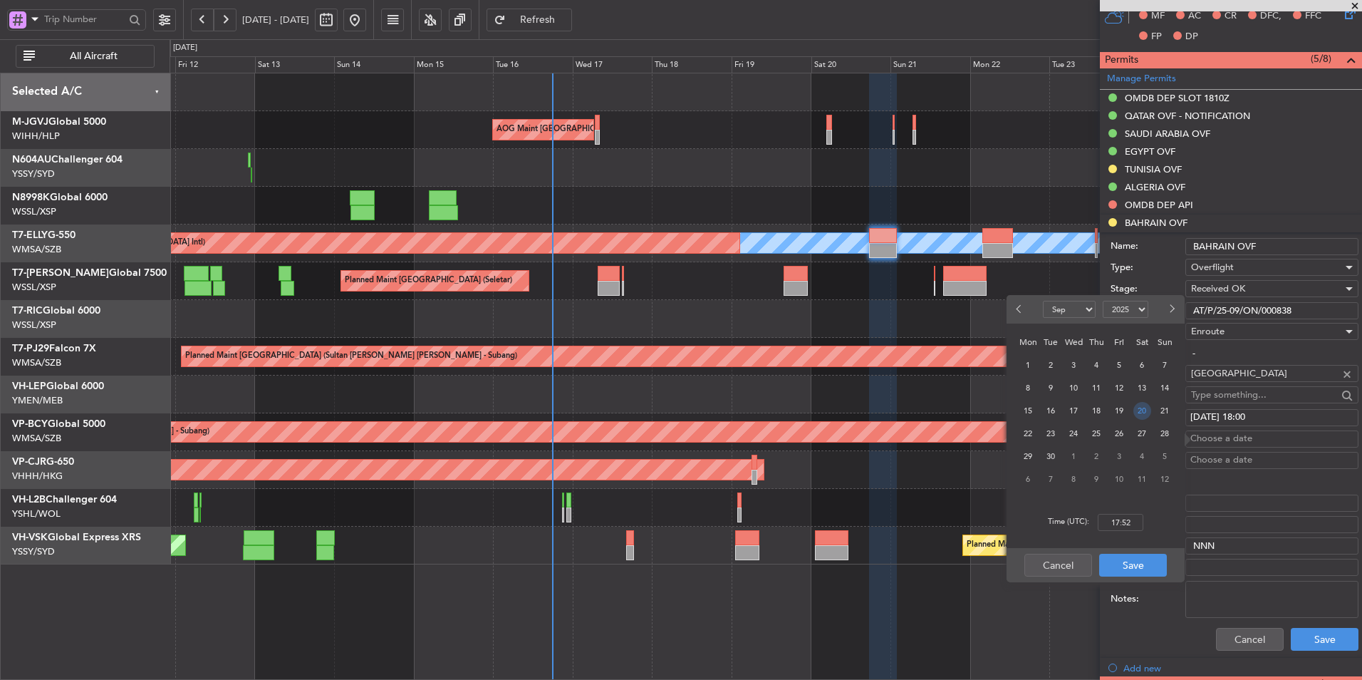
click at [1147, 406] on span "20" at bounding box center [1142, 411] width 18 height 18
click at [1130, 523] on input "00:00" at bounding box center [1121, 522] width 46 height 17
type input "18:00"
click at [1134, 555] on button "Save" at bounding box center [1133, 564] width 68 height 23
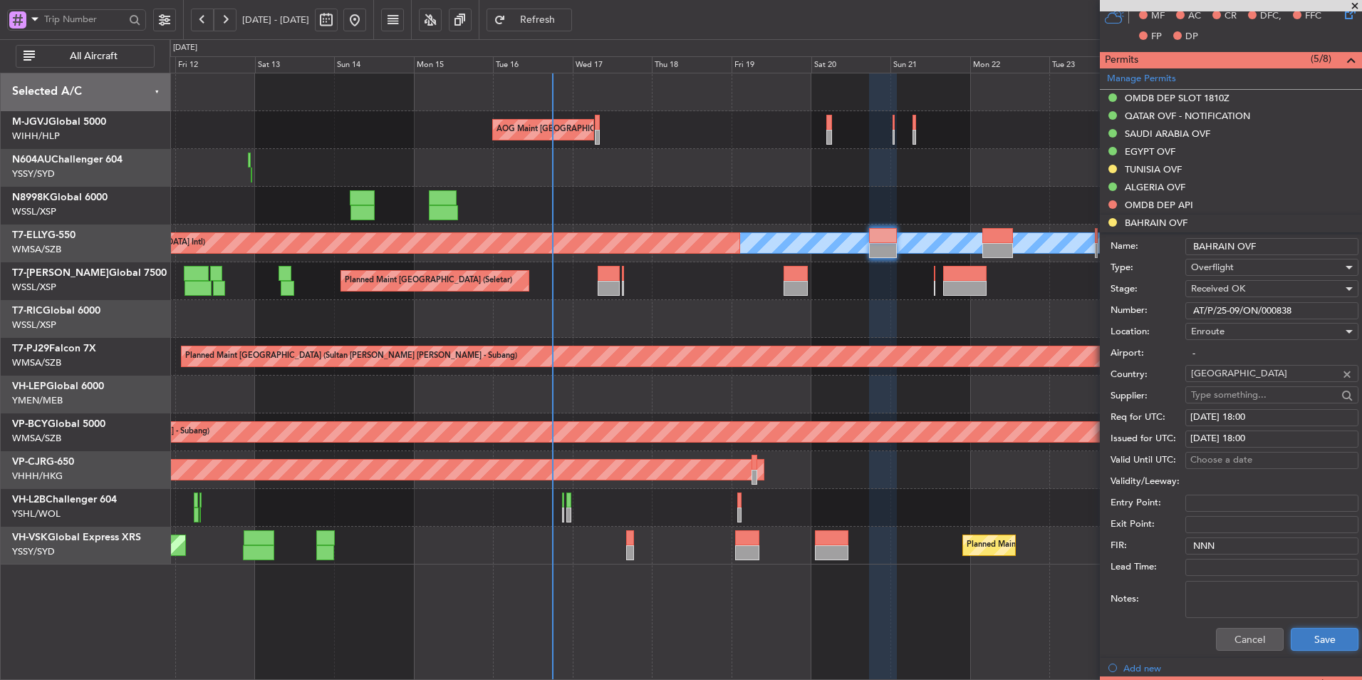
click at [1347, 646] on button "Save" at bounding box center [1325, 639] width 68 height 23
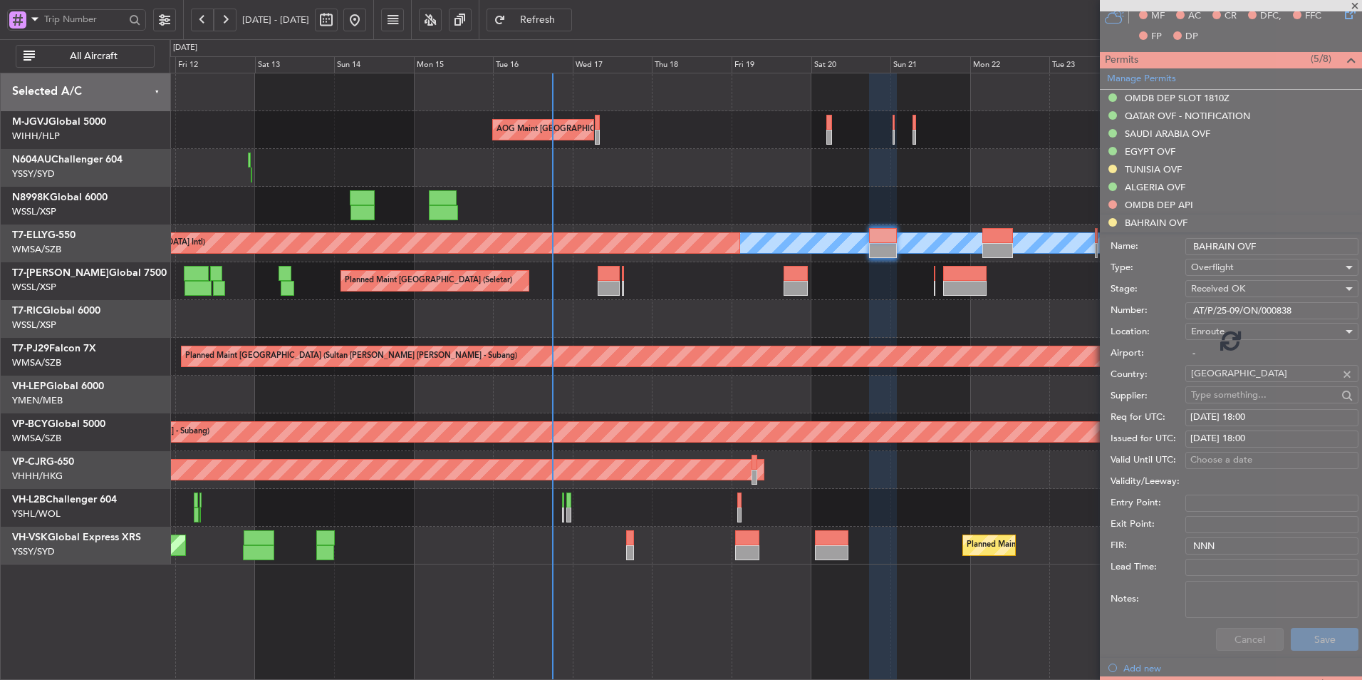
scroll to position [110, 0]
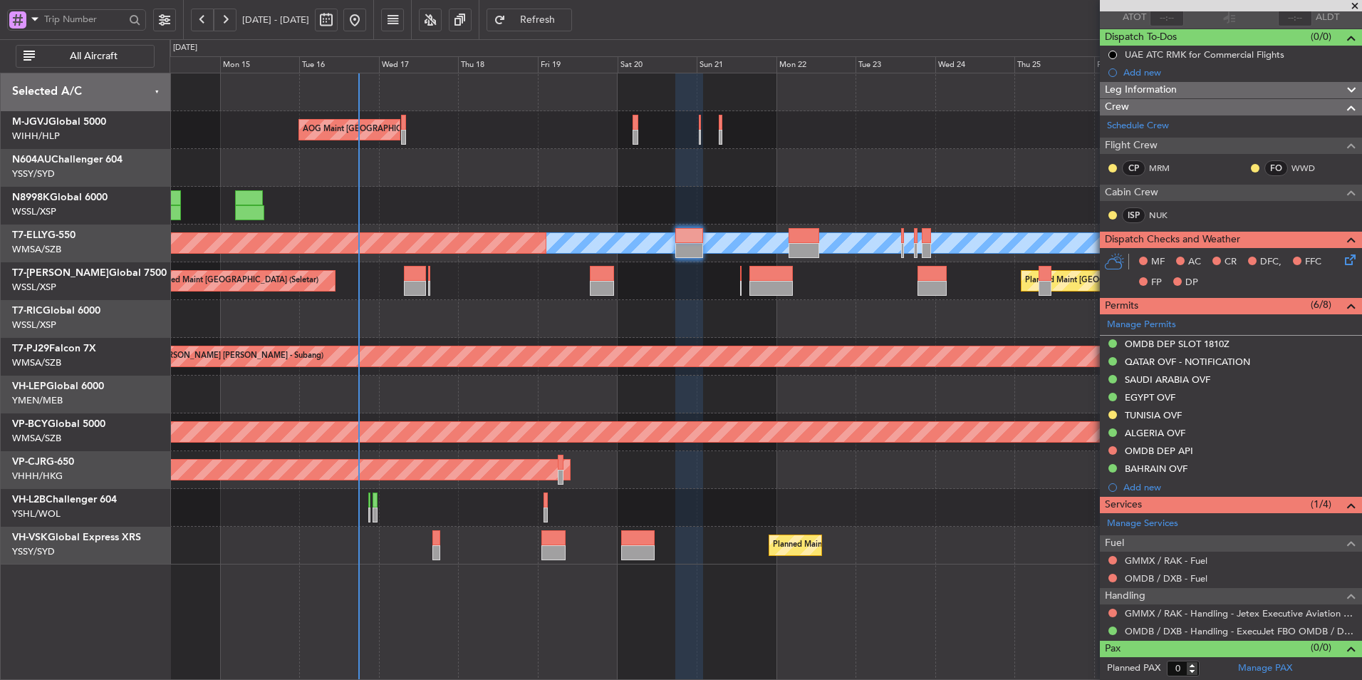
click at [660, 306] on div at bounding box center [766, 319] width 1192 height 38
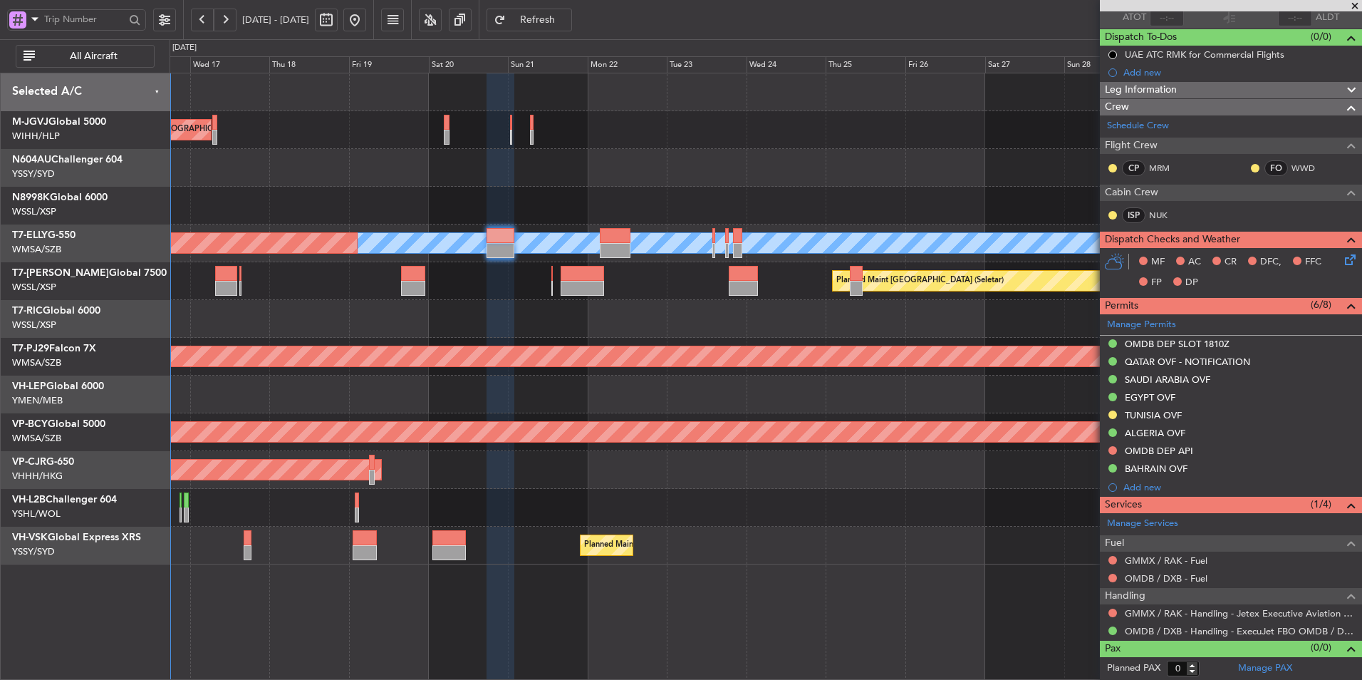
click at [647, 317] on div at bounding box center [766, 319] width 1192 height 38
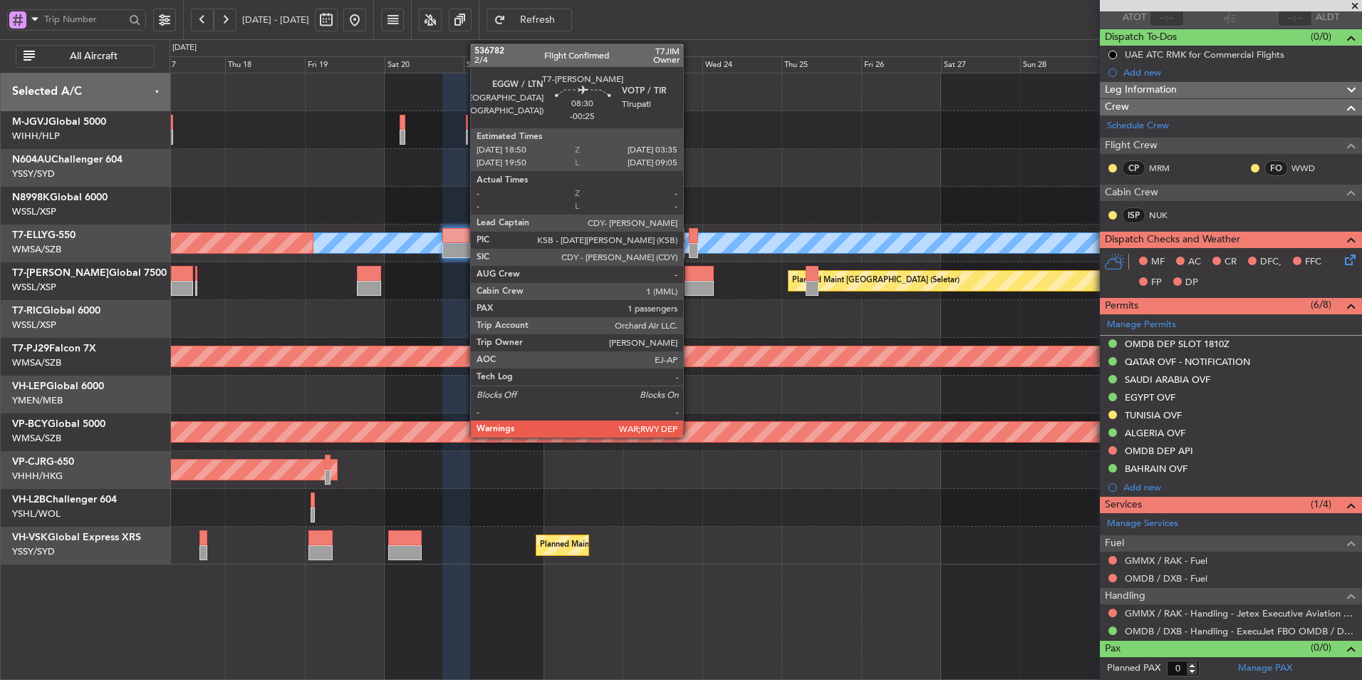
click at [689, 280] on div "Planned Maint [GEOGRAPHIC_DATA] (Seletar) Planned Maint [GEOGRAPHIC_DATA] (Sele…" at bounding box center [766, 281] width 1192 height 38
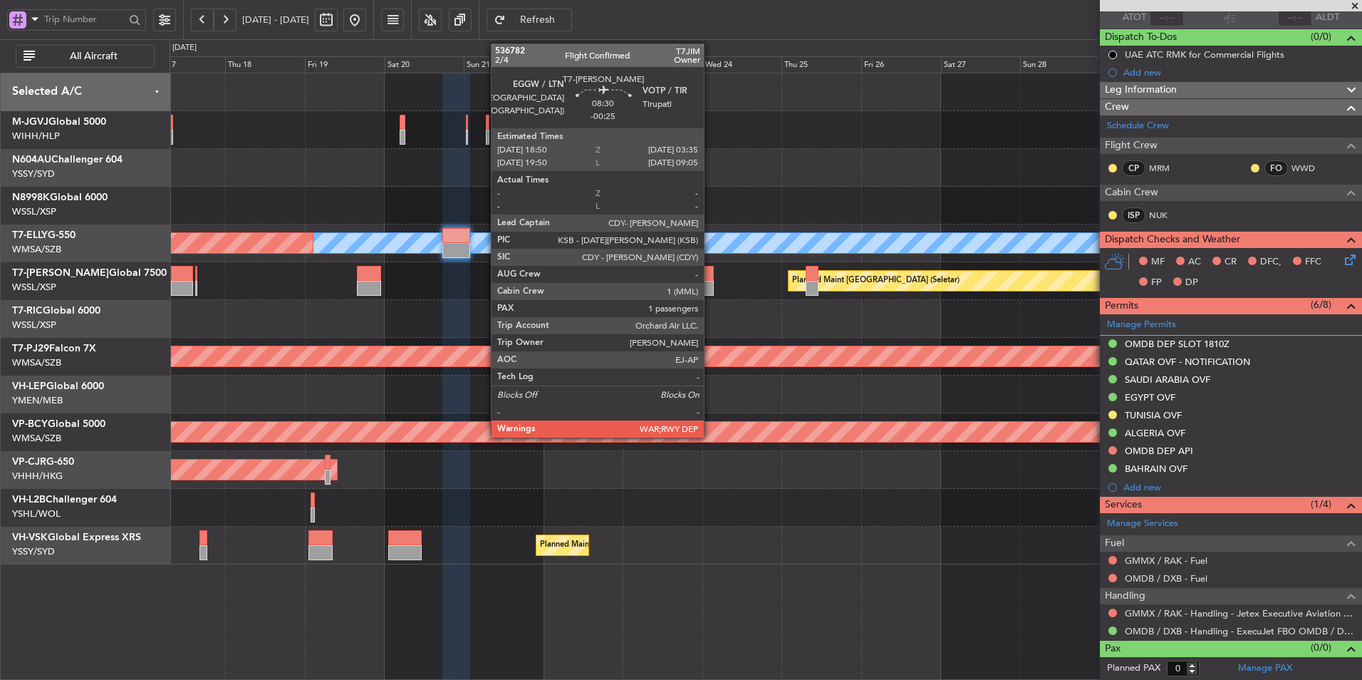
click at [710, 278] on div at bounding box center [699, 273] width 29 height 15
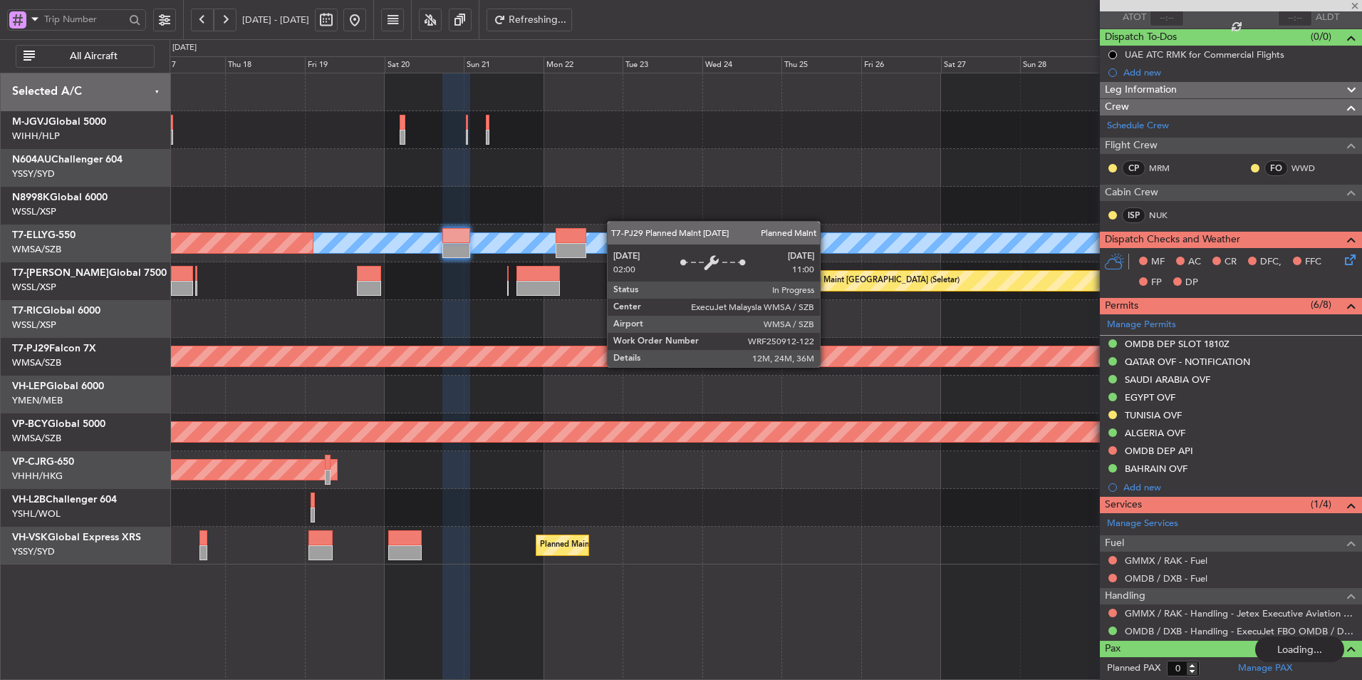
type input "-00:25"
type input "1"
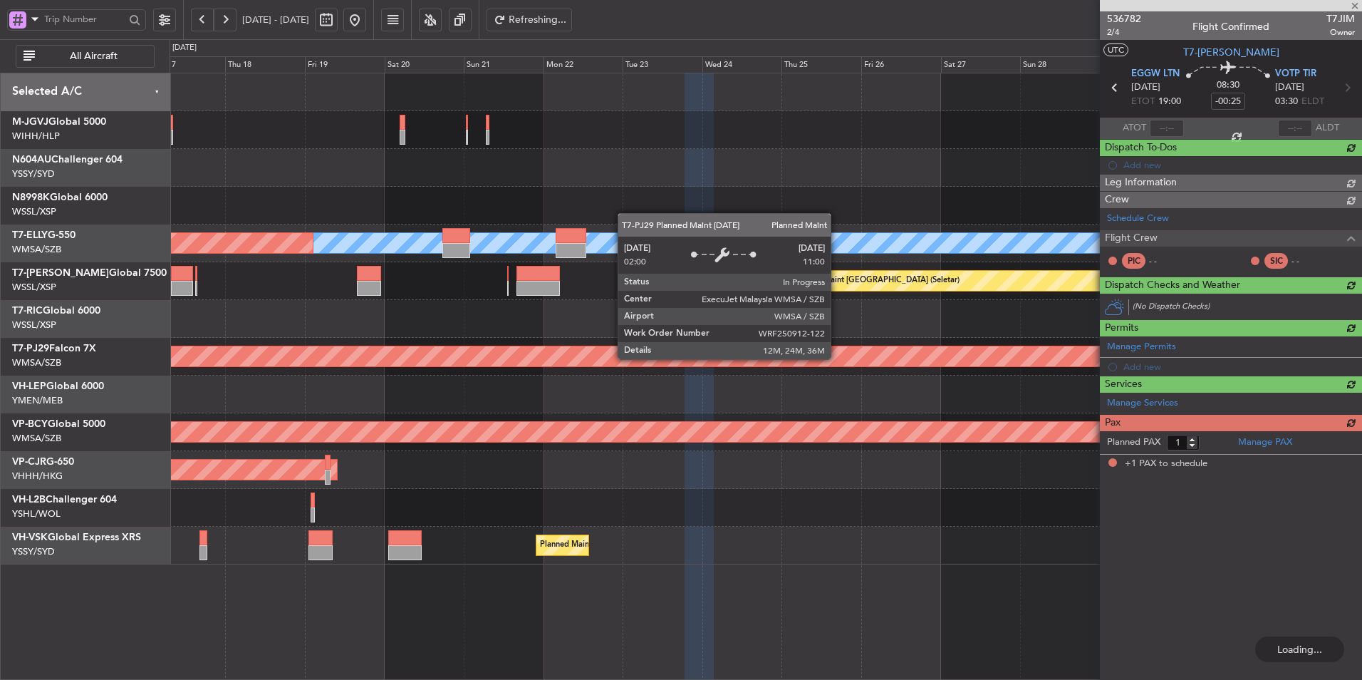
scroll to position [0, 0]
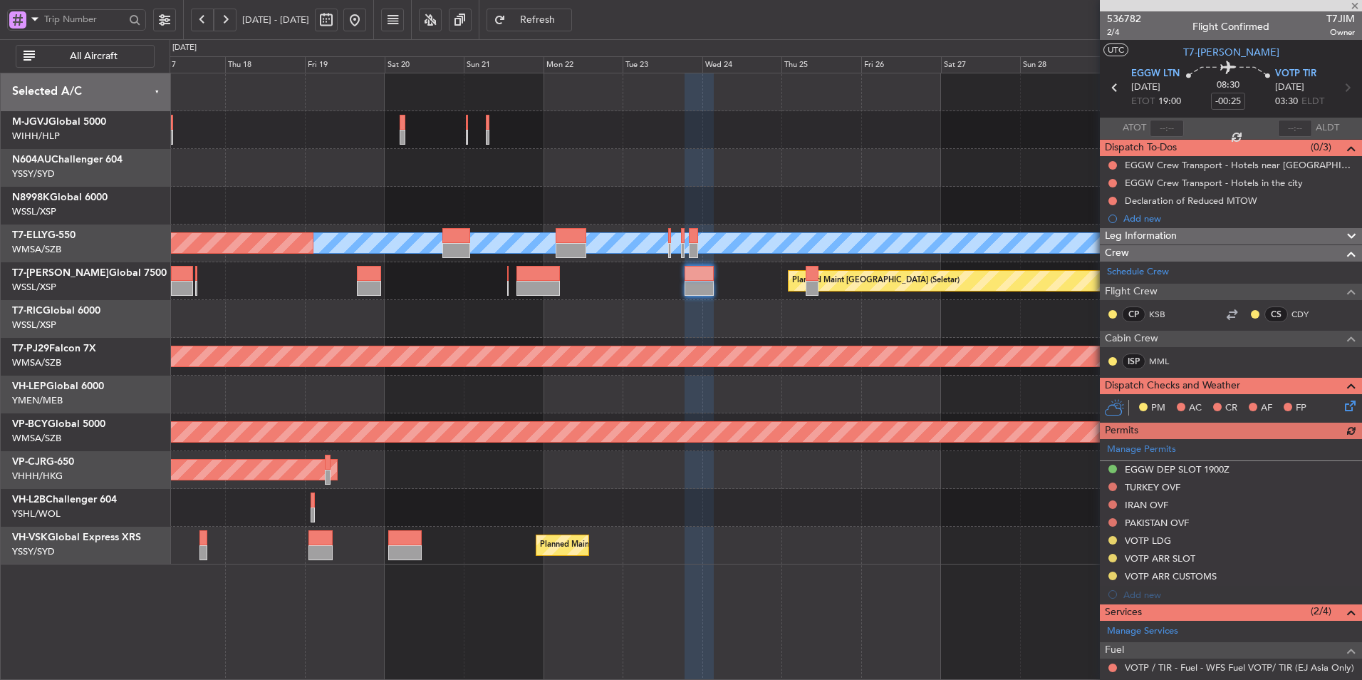
type input "+00:55"
type input "0"
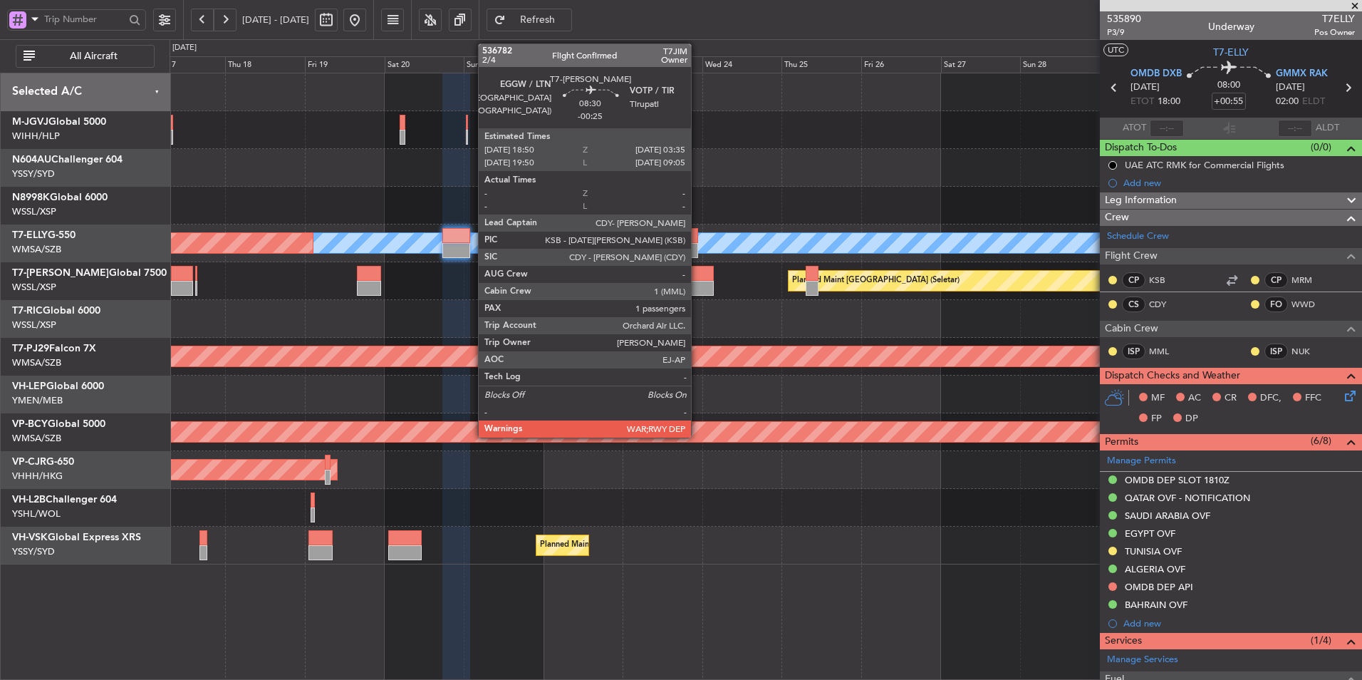
click at [697, 281] on div at bounding box center [699, 288] width 29 height 15
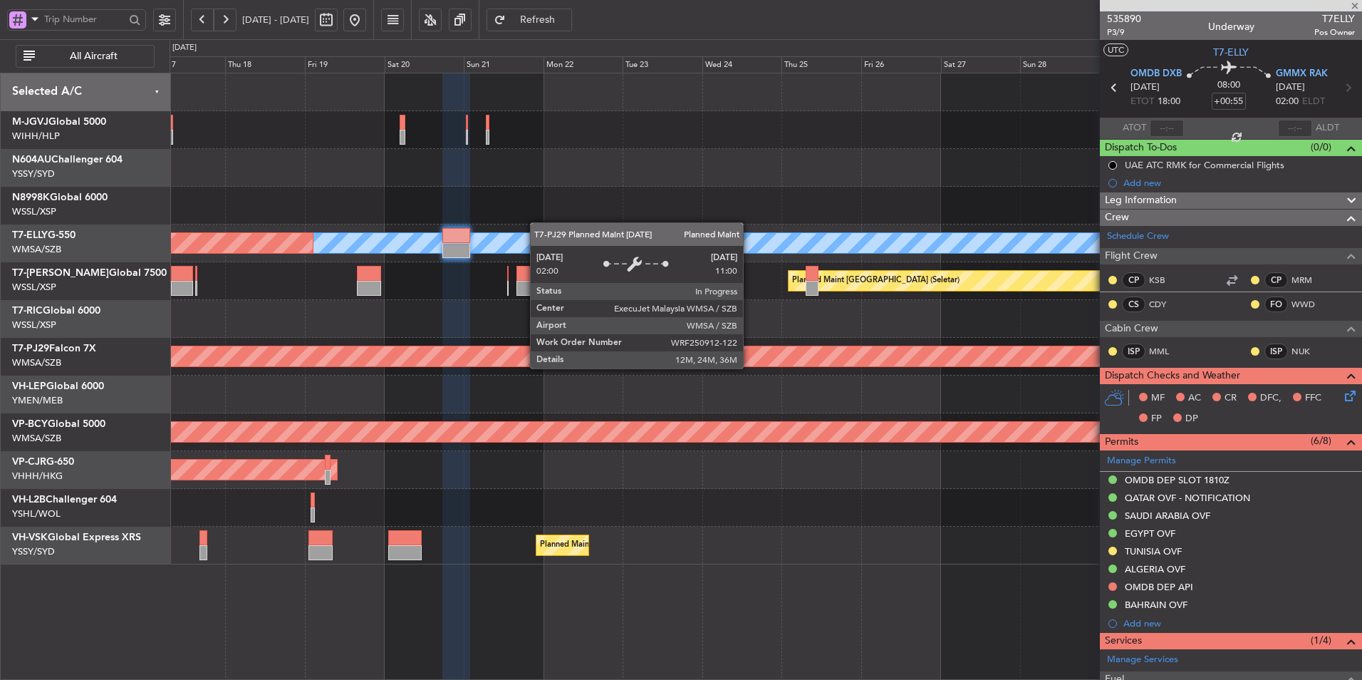
type input "-00:25"
type input "1"
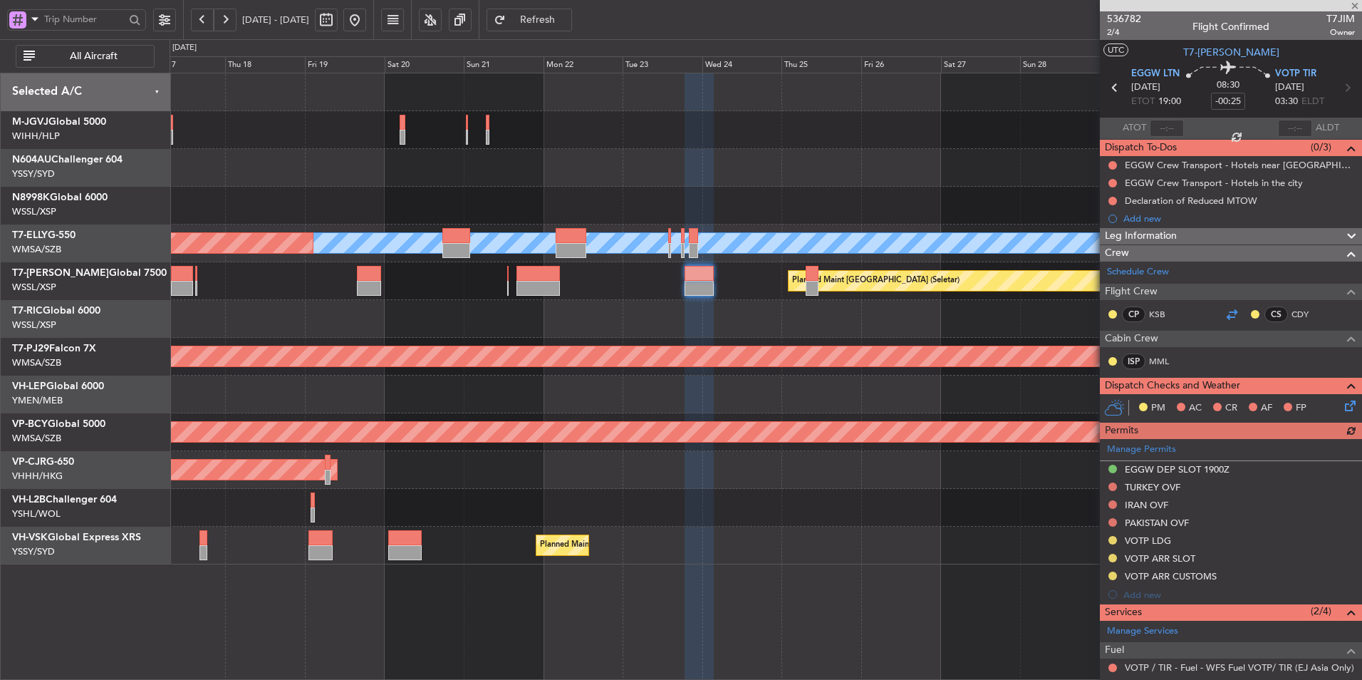
click at [1223, 316] on div at bounding box center [1231, 314] width 17 height 17
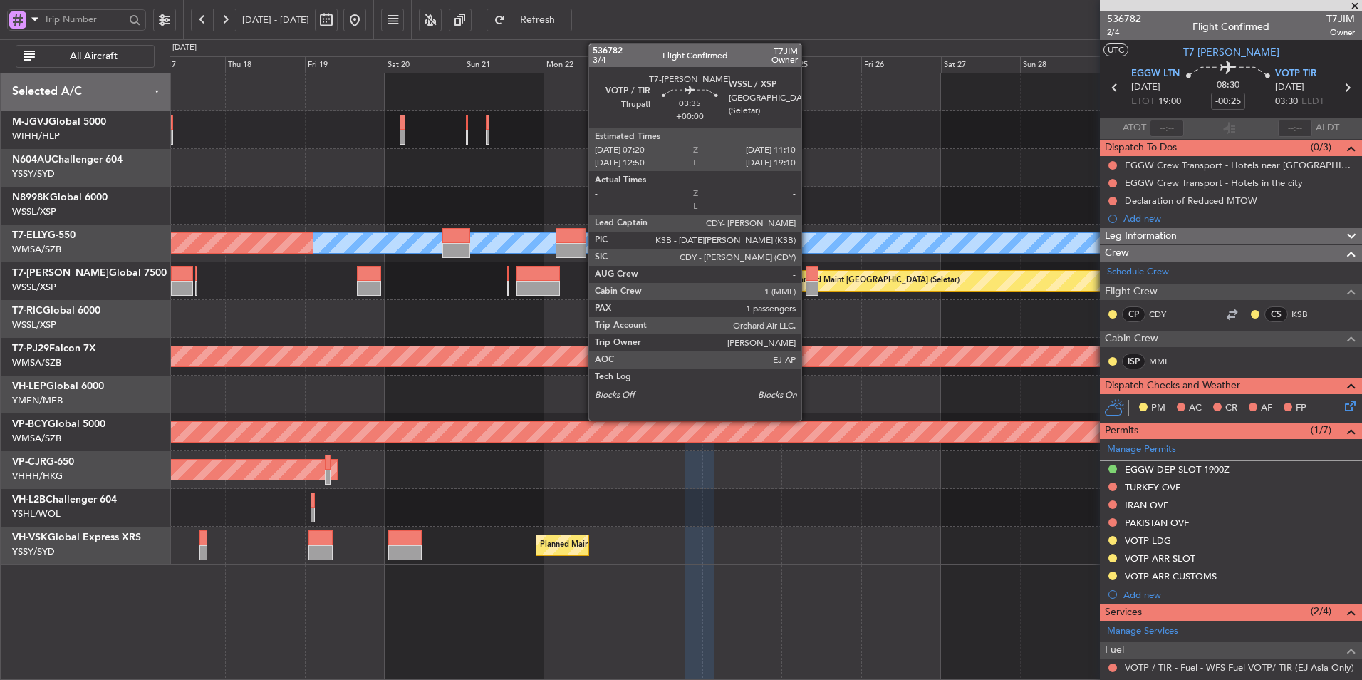
click at [808, 290] on div at bounding box center [812, 288] width 13 height 15
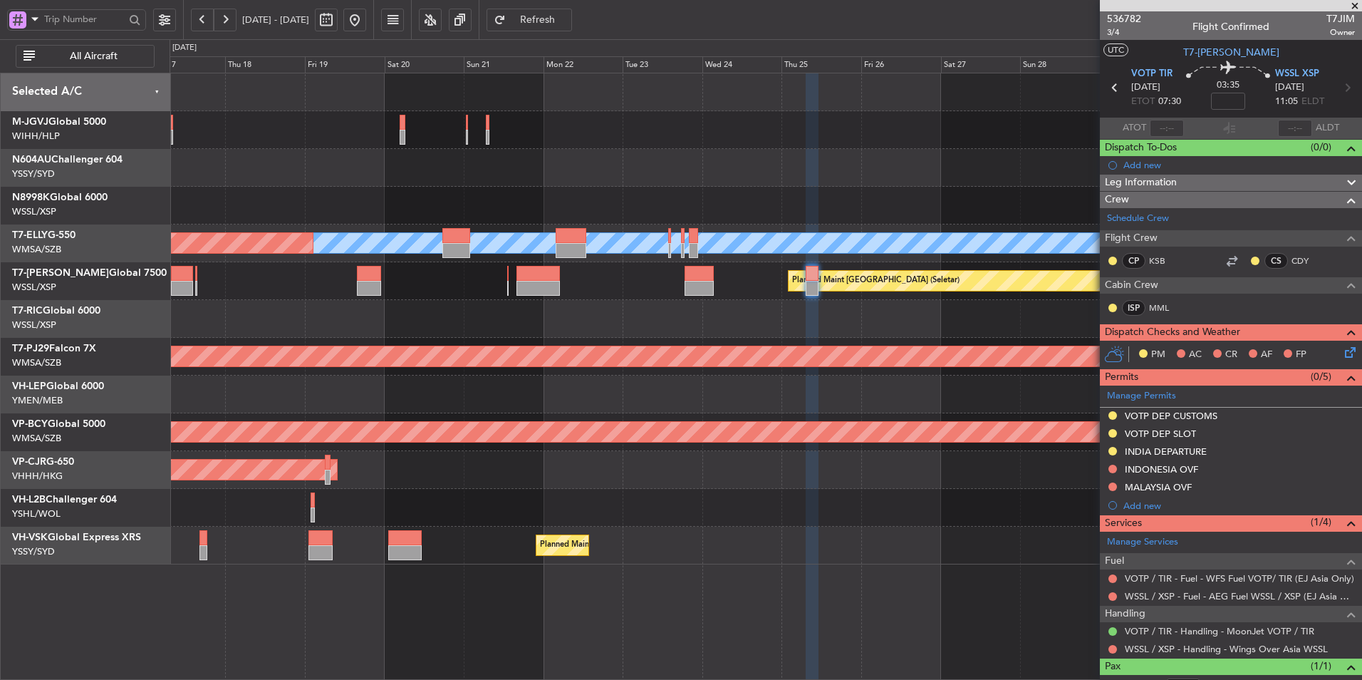
click at [668, 604] on div "AOG Maint [GEOGRAPHIC_DATA] (Halim Intl) [PERSON_NAME] Planned Maint [GEOGRAPHI…" at bounding box center [766, 376] width 1192 height 607
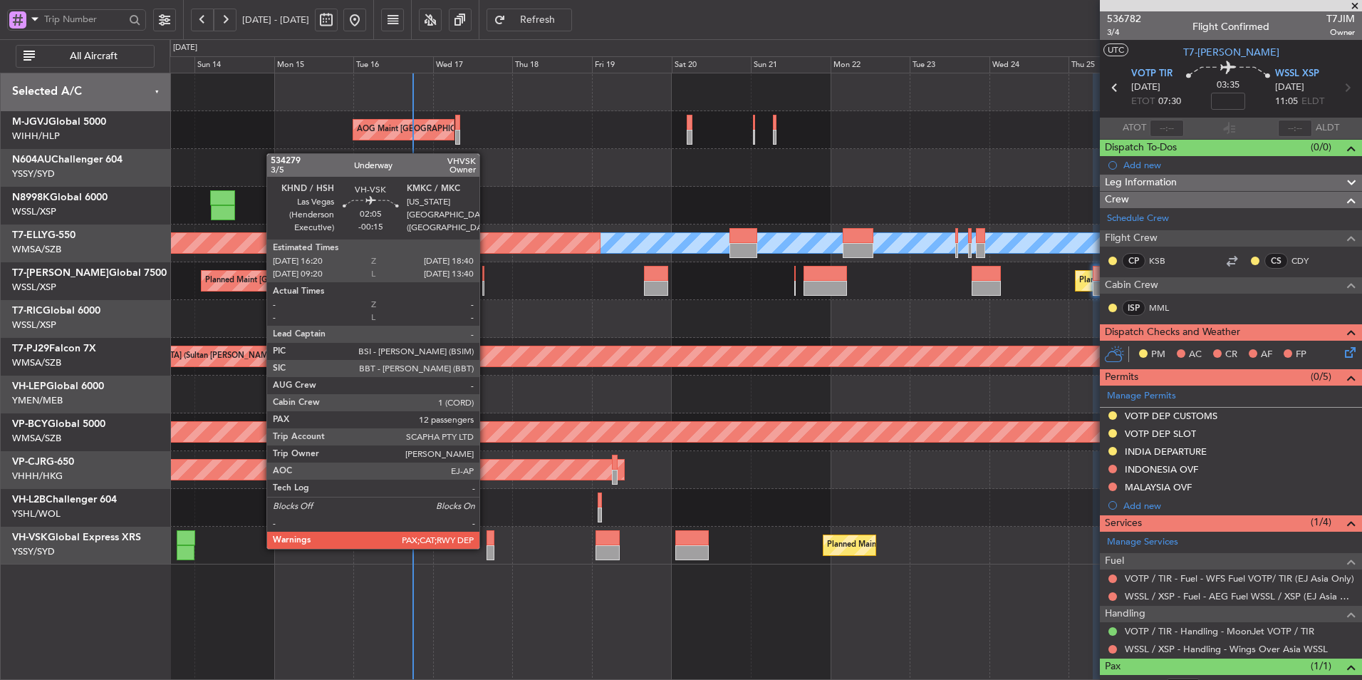
click at [486, 546] on div at bounding box center [490, 552] width 8 height 15
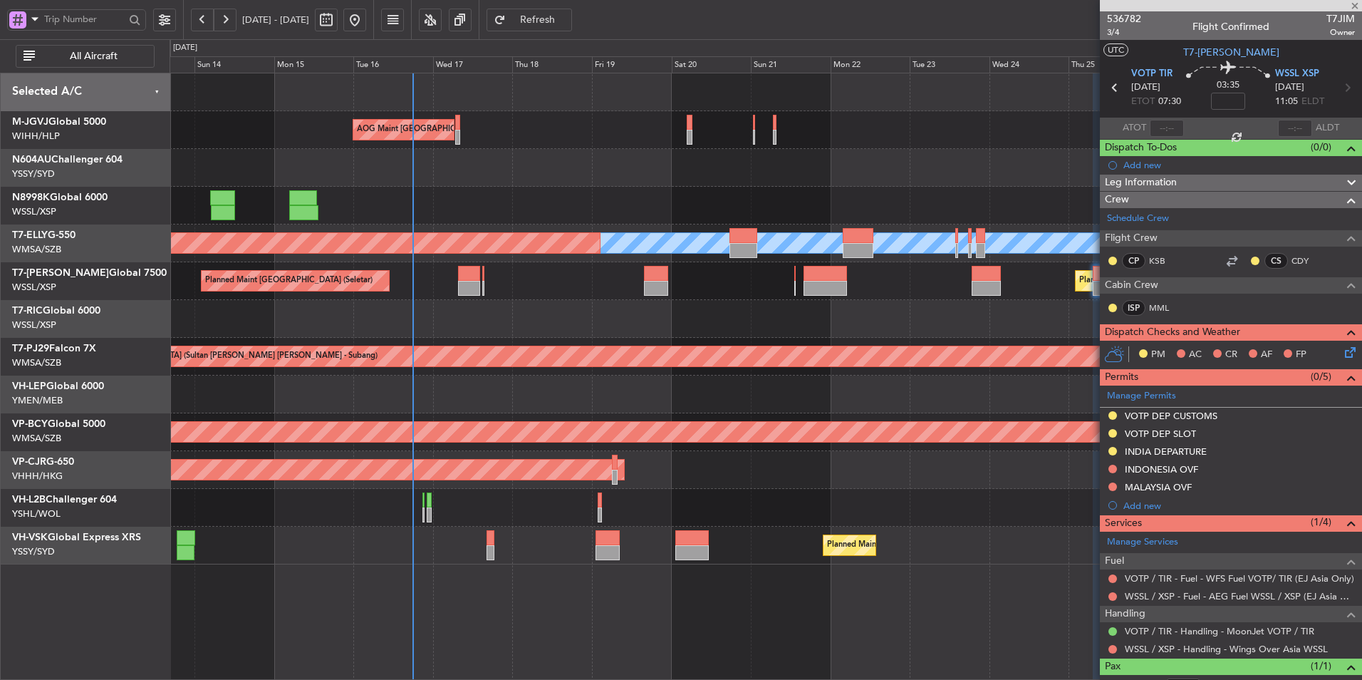
type input "-00:15"
type input "12"
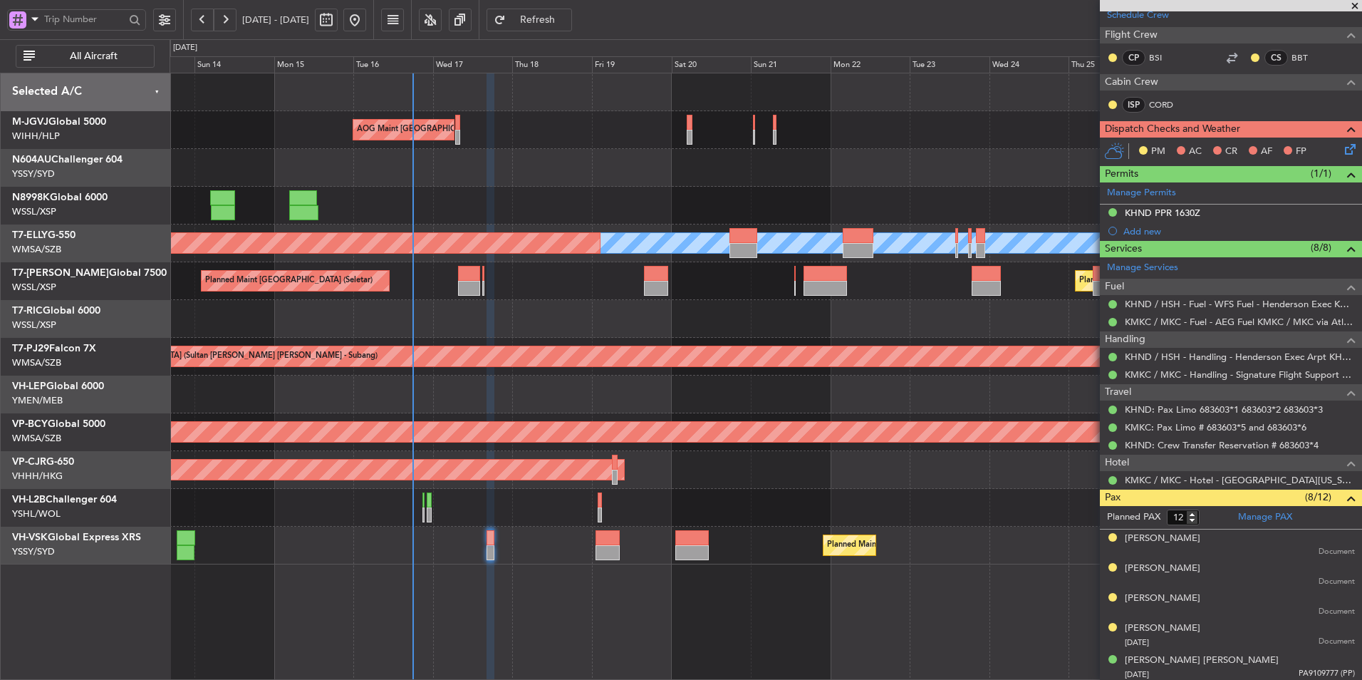
scroll to position [356, 0]
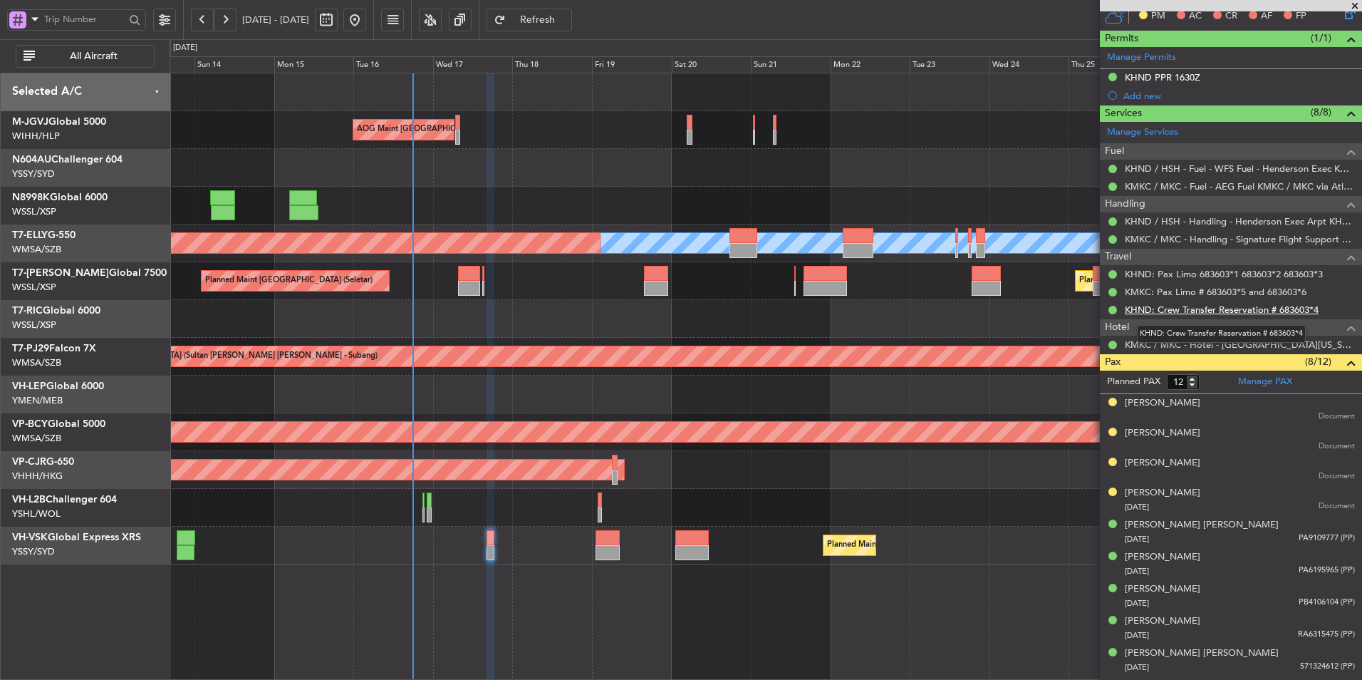
click at [1198, 310] on link "KHND: Crew Transfer Reservation # 683603*4" at bounding box center [1222, 309] width 194 height 12
click at [650, 311] on div at bounding box center [766, 319] width 1192 height 38
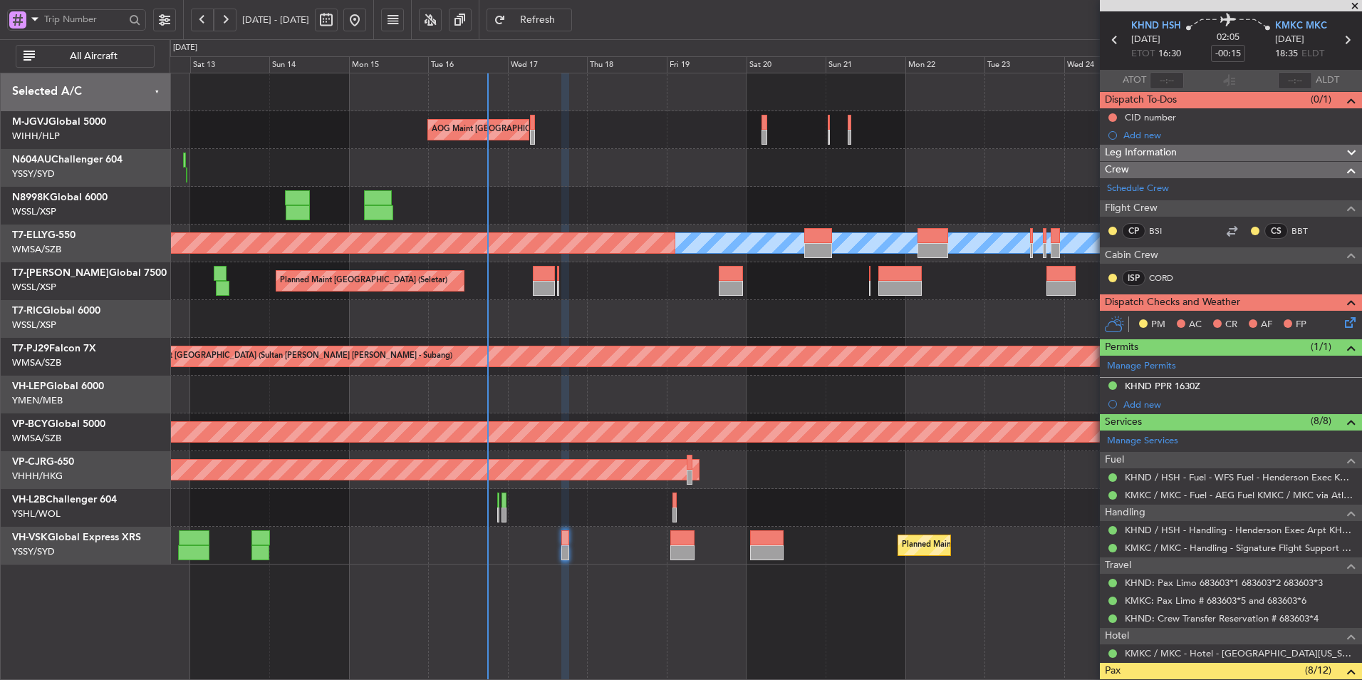
scroll to position [0, 0]
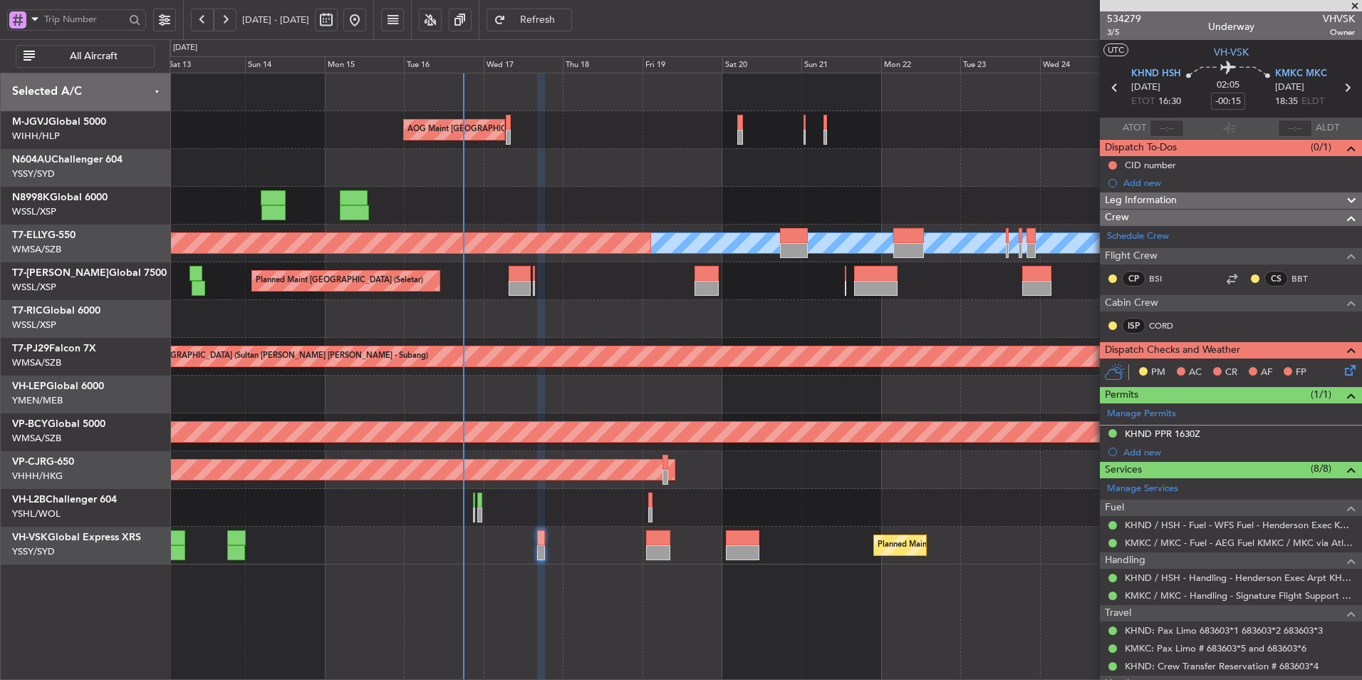
click at [615, 184] on div at bounding box center [766, 168] width 1192 height 38
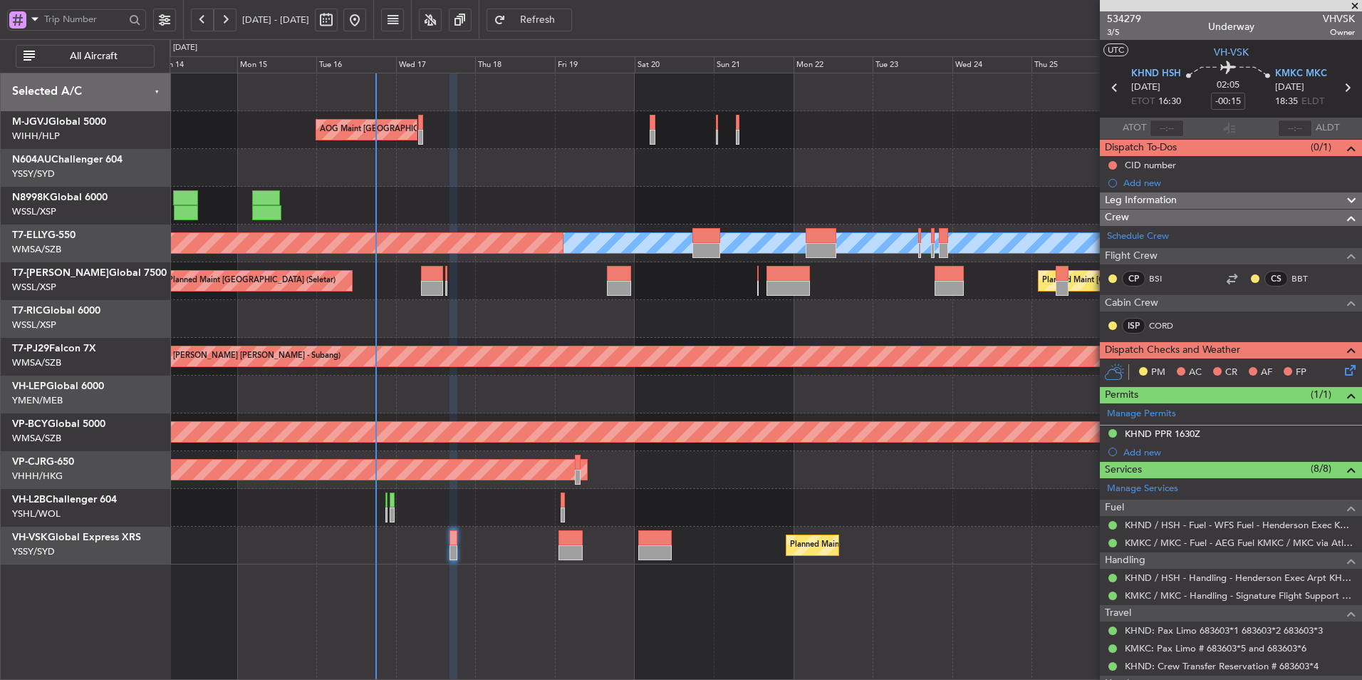
click at [724, 316] on div at bounding box center [766, 319] width 1192 height 38
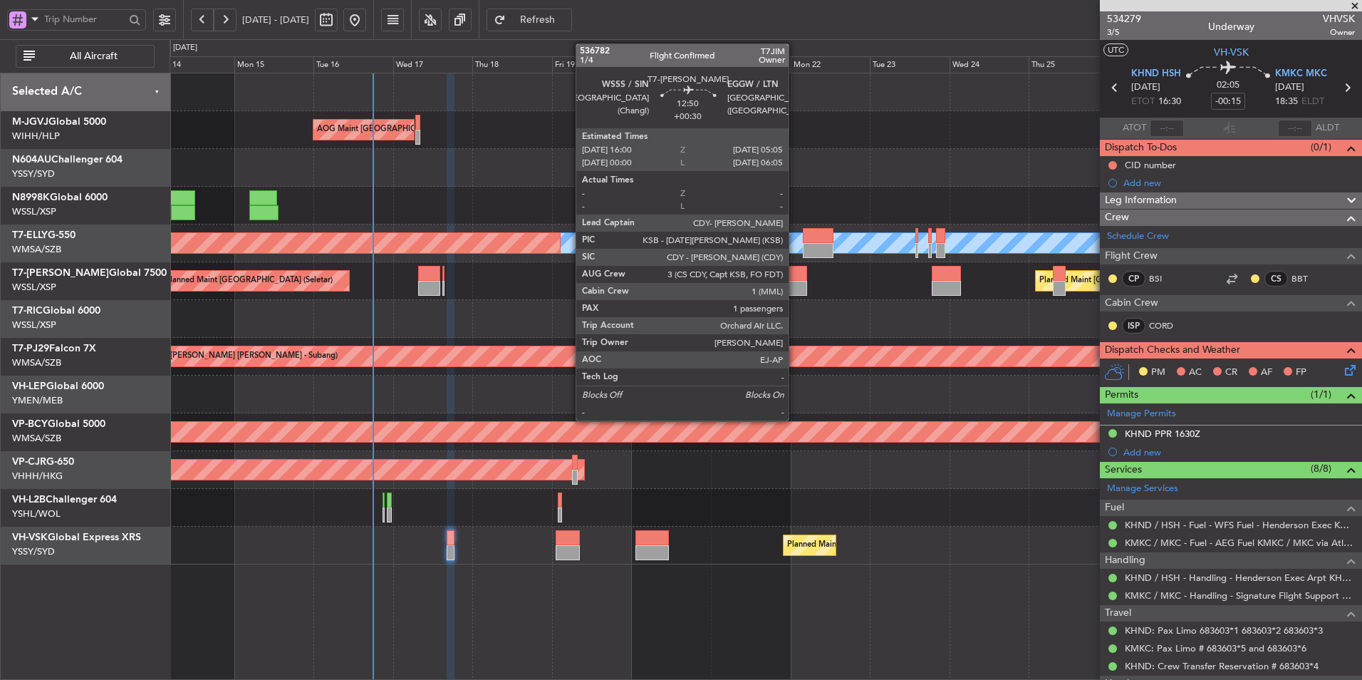
click at [795, 280] on div at bounding box center [785, 273] width 43 height 15
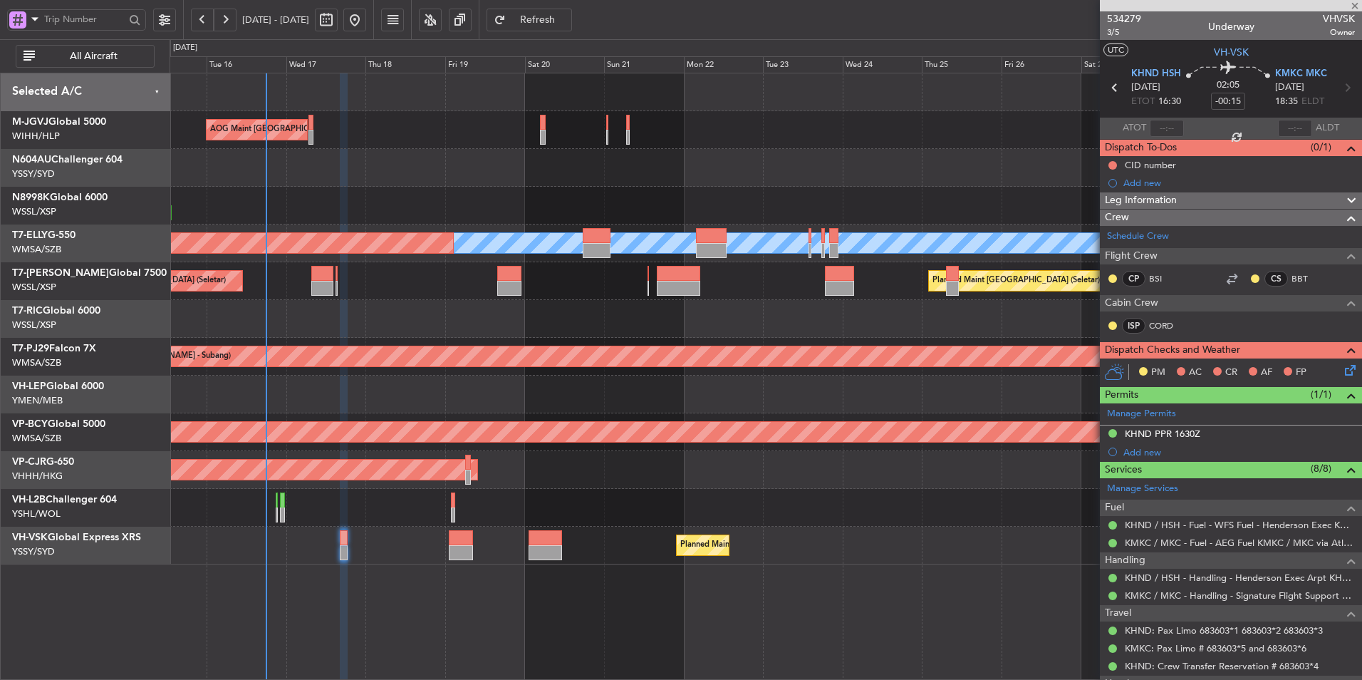
click at [648, 317] on div at bounding box center [766, 319] width 1192 height 38
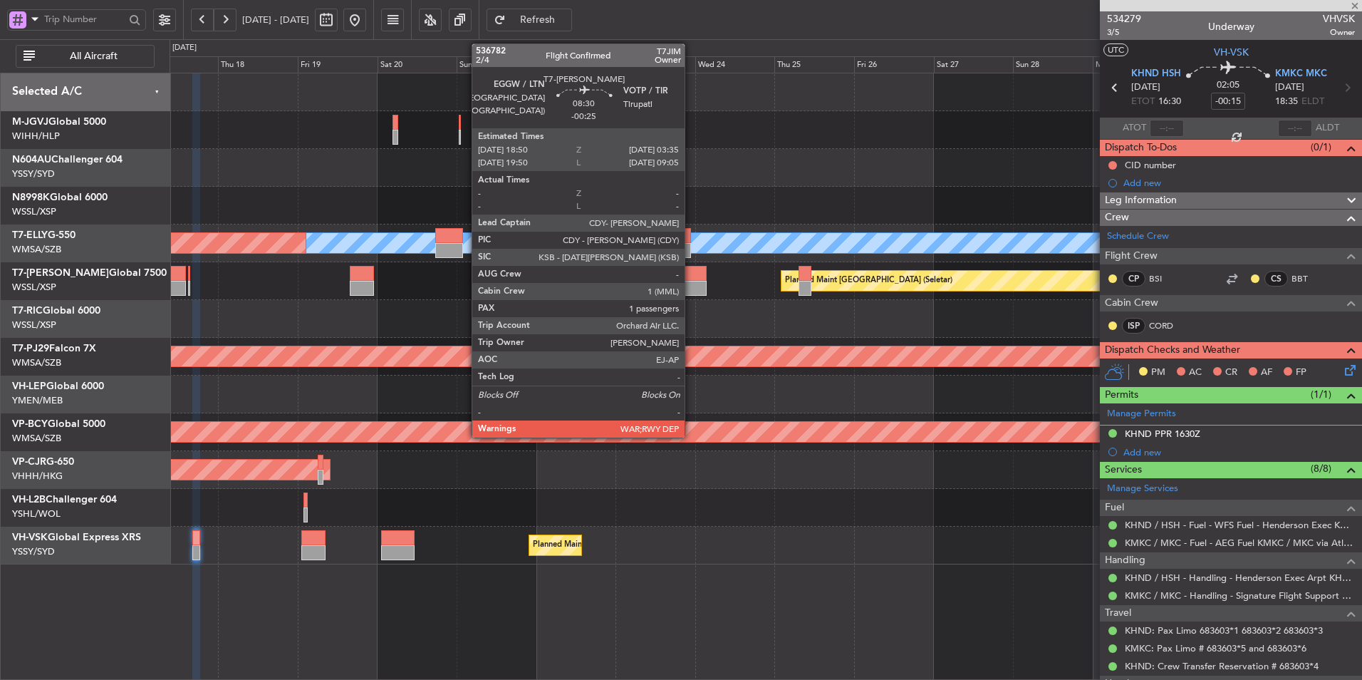
click at [691, 292] on div at bounding box center [691, 288] width 29 height 15
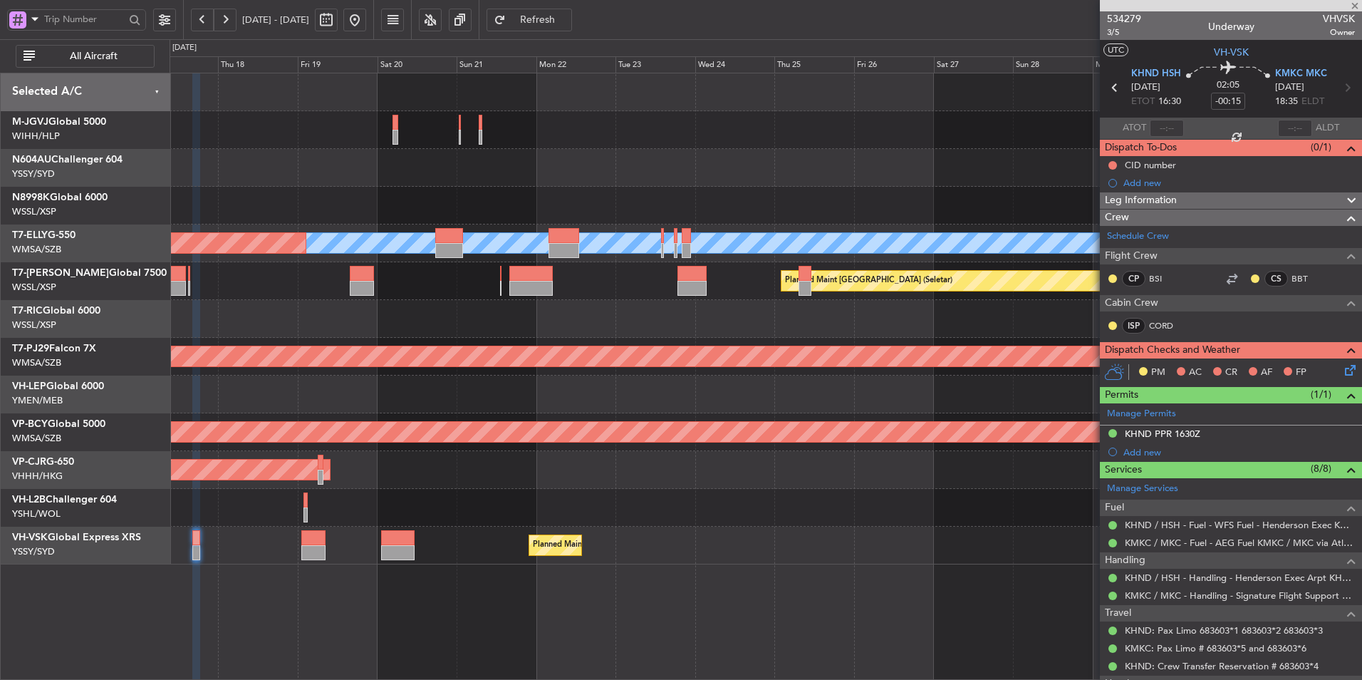
type input "-00:25"
type input "1"
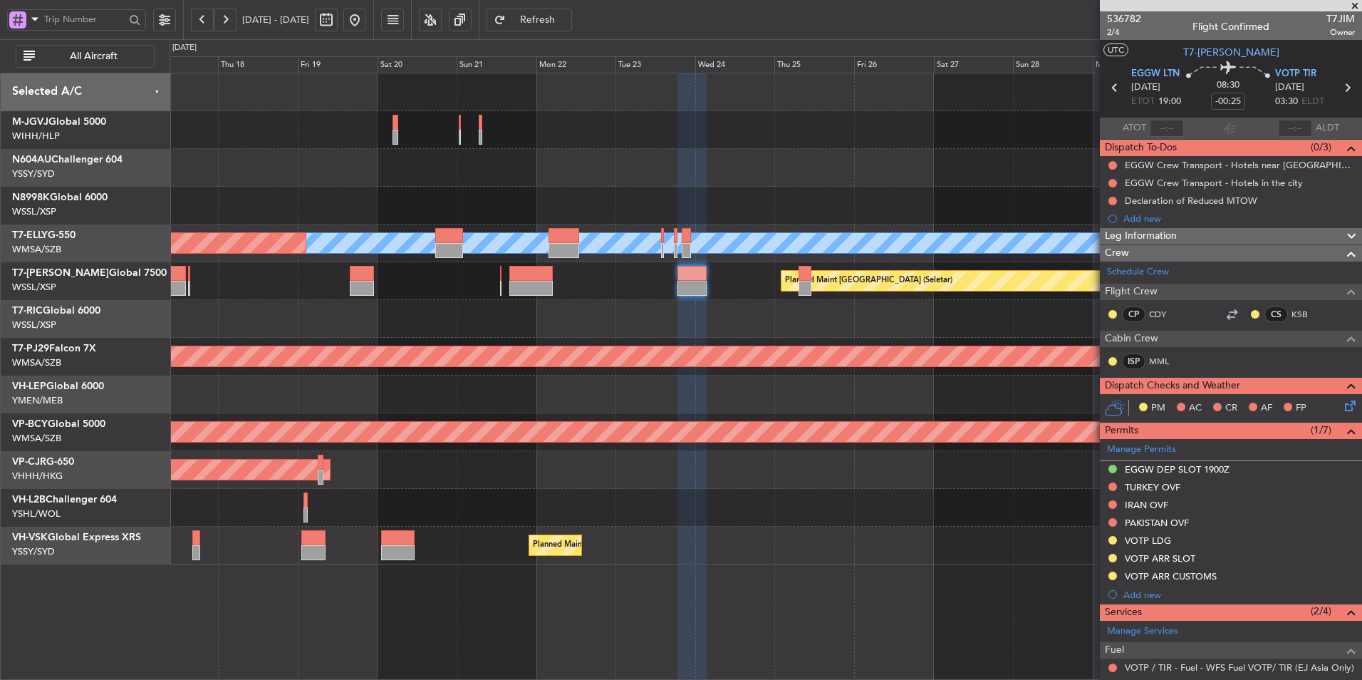
scroll to position [139, 0]
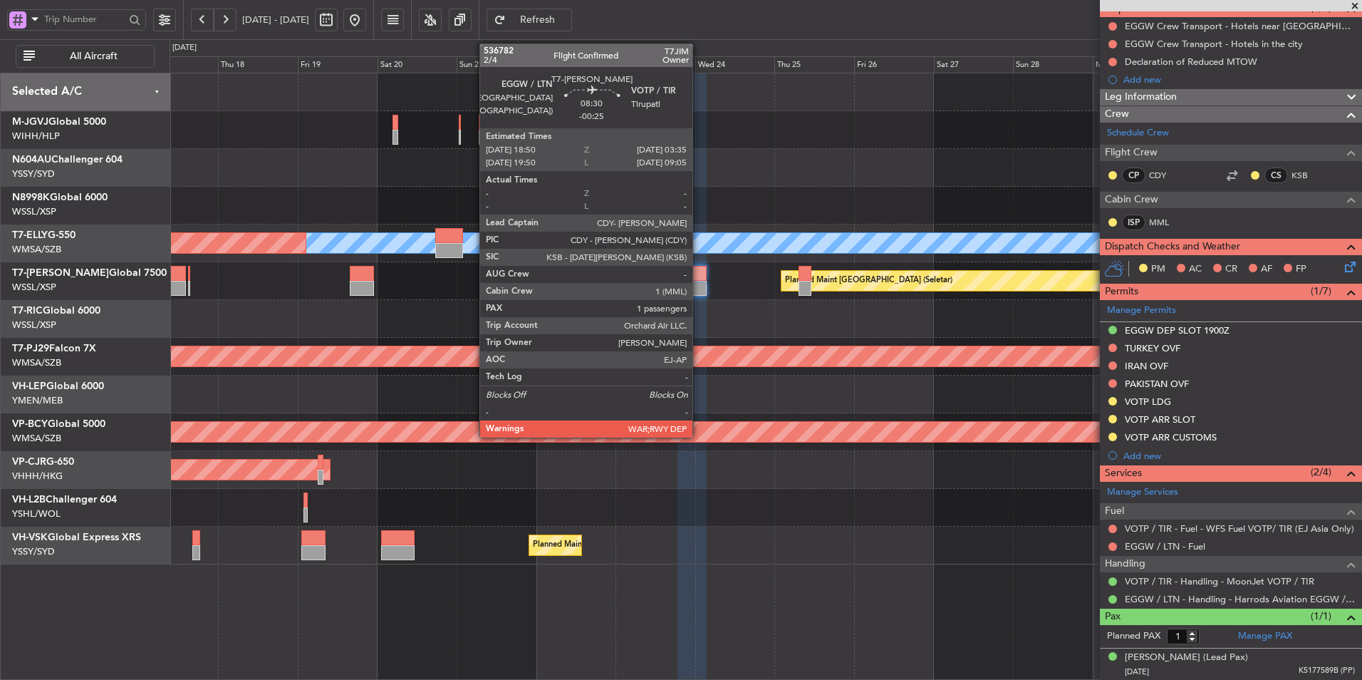
click at [696, 278] on div at bounding box center [691, 273] width 29 height 15
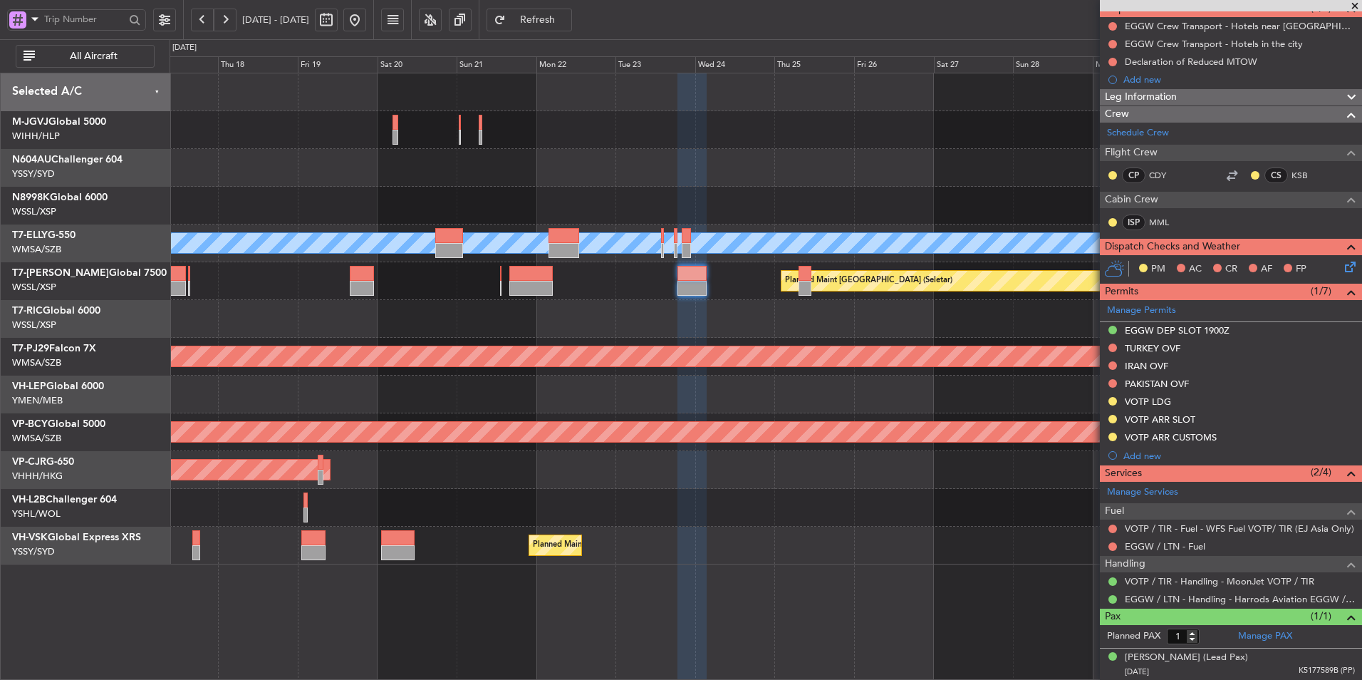
click at [513, 336] on div "AOG Maint [GEOGRAPHIC_DATA] (Halim Intl) Planned Maint [GEOGRAPHIC_DATA] ([GEOG…" at bounding box center [766, 318] width 1192 height 491
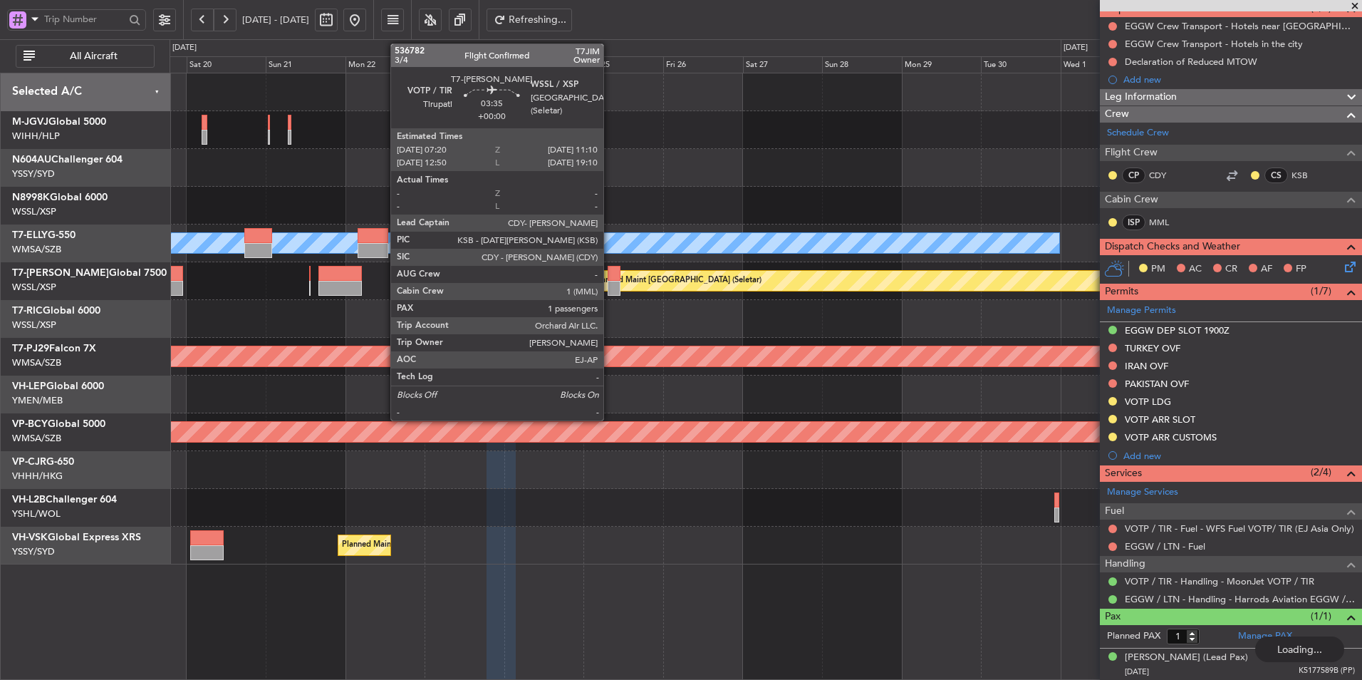
click at [610, 283] on div at bounding box center [614, 288] width 13 height 15
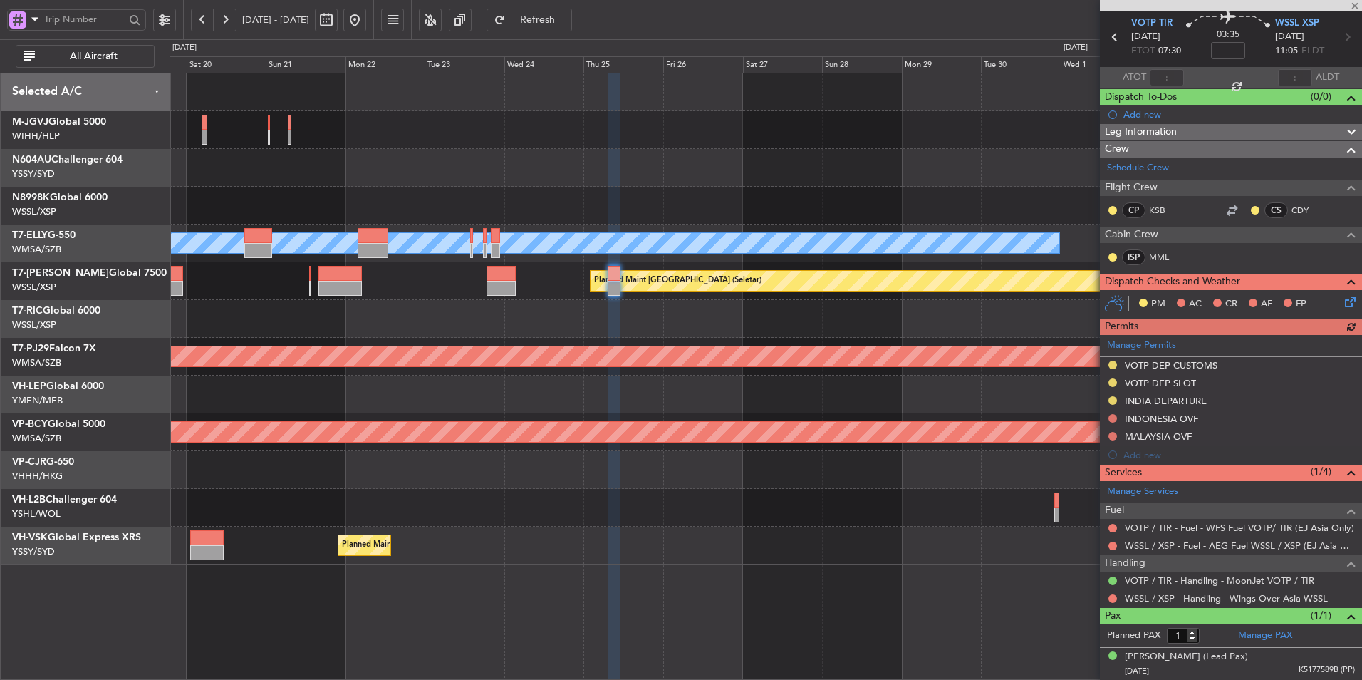
scroll to position [0, 0]
